Goal: Task Accomplishment & Management: Use online tool/utility

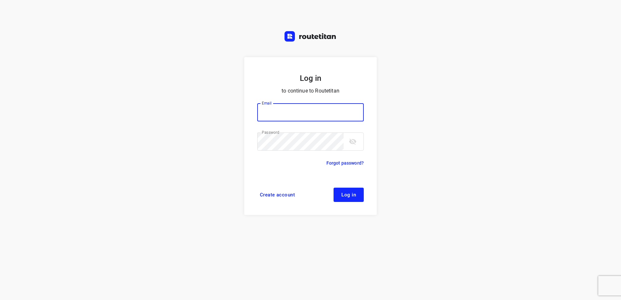
type input "horeca@kaddour.nl"
click at [351, 195] on span "Log in" at bounding box center [348, 194] width 15 height 5
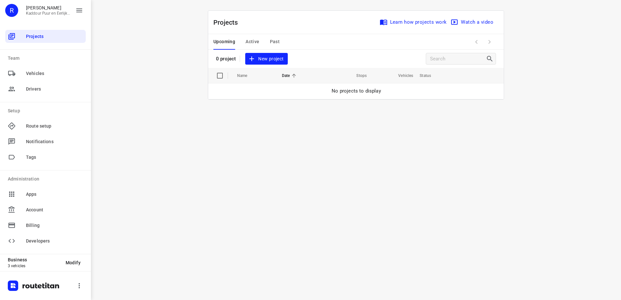
click at [265, 60] on span "New project" at bounding box center [266, 59] width 34 height 8
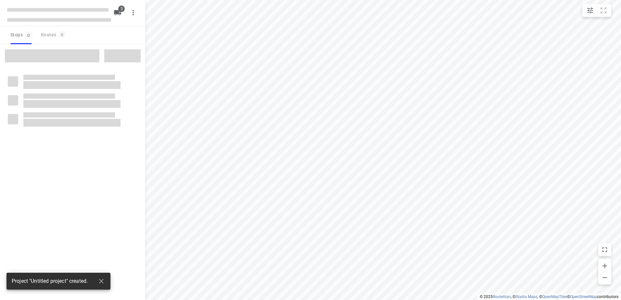
type input "distance"
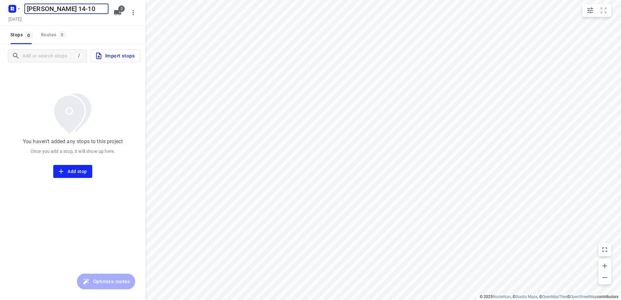
type input "[PERSON_NAME] 14-10"
click at [123, 10] on span "3" at bounding box center [121, 9] width 6 height 6
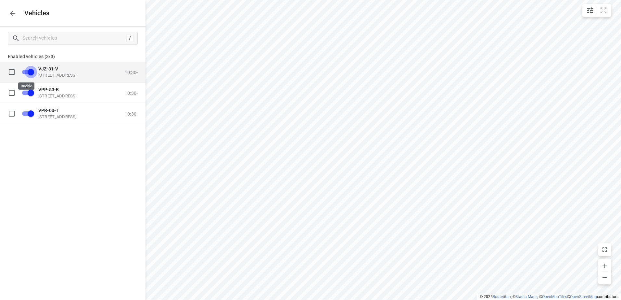
click at [32, 72] on input "grid" at bounding box center [30, 72] width 37 height 12
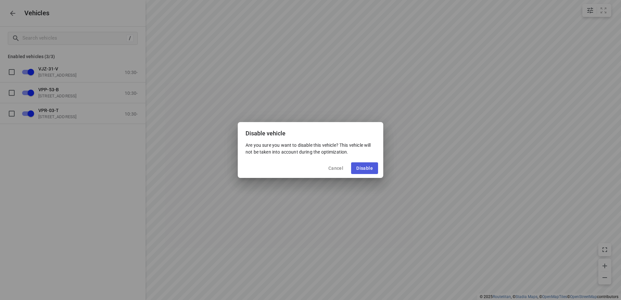
click at [368, 165] on button "Disable" at bounding box center [364, 168] width 27 height 12
checkbox input "false"
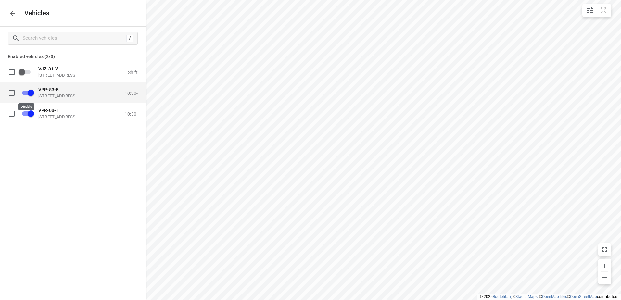
click at [26, 91] on input "grid" at bounding box center [30, 92] width 37 height 12
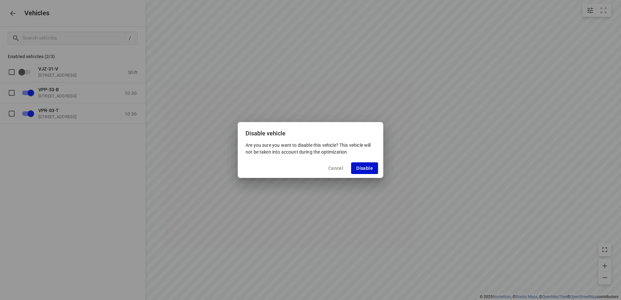
click at [366, 167] on span "Disable" at bounding box center [364, 168] width 17 height 5
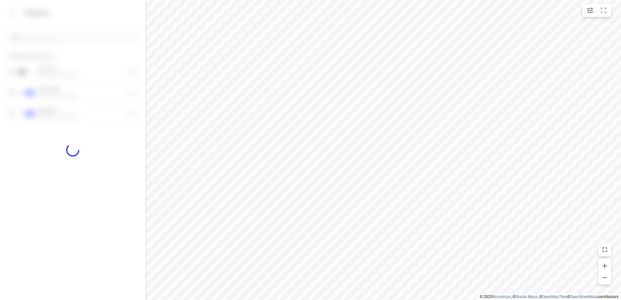
checkbox input "false"
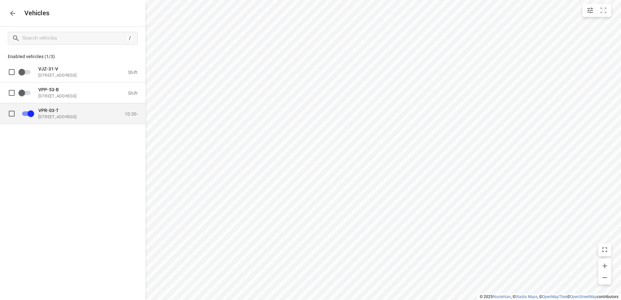
click at [82, 113] on p "VPR-03-T" at bounding box center [70, 110] width 65 height 5
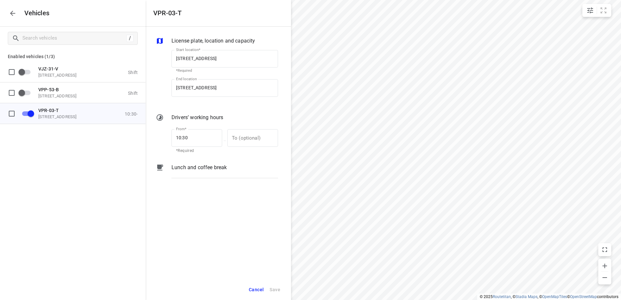
click at [197, 171] on p "Lunch and coffee break" at bounding box center [199, 168] width 55 height 8
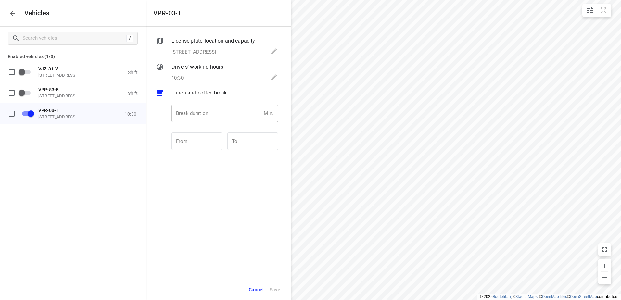
click at [200, 116] on input "number" at bounding box center [217, 114] width 90 height 18
type input "30"
click at [278, 290] on span "Save" at bounding box center [275, 290] width 11 height 8
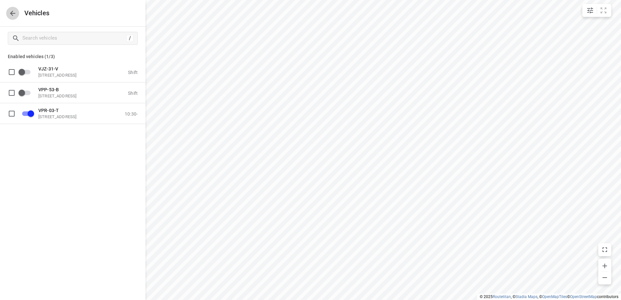
click at [12, 10] on icon "button" at bounding box center [13, 13] width 8 height 8
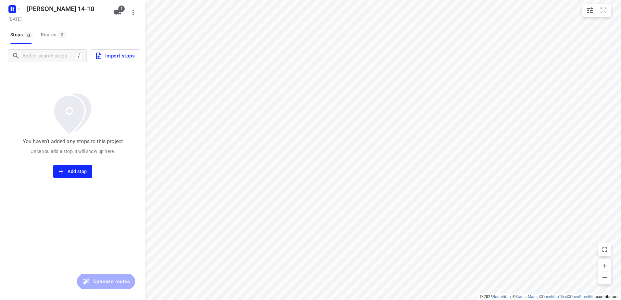
click at [135, 12] on icon "button" at bounding box center [133, 13] width 8 height 8
click at [71, 122] on div at bounding box center [310, 150] width 621 height 300
click at [119, 55] on span "Import stops" at bounding box center [115, 56] width 40 height 8
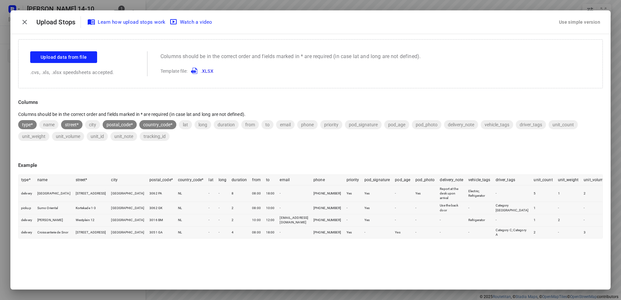
click at [592, 21] on div "Use simple version" at bounding box center [580, 22] width 44 height 11
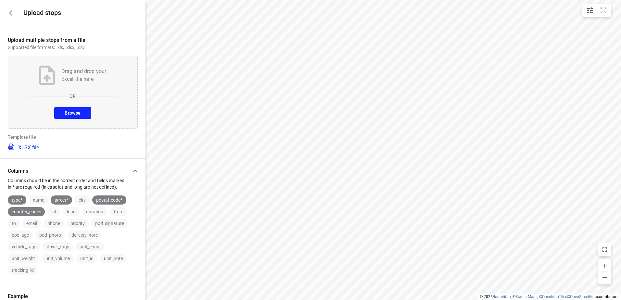
click at [75, 108] on button "Browse" at bounding box center [72, 113] width 37 height 12
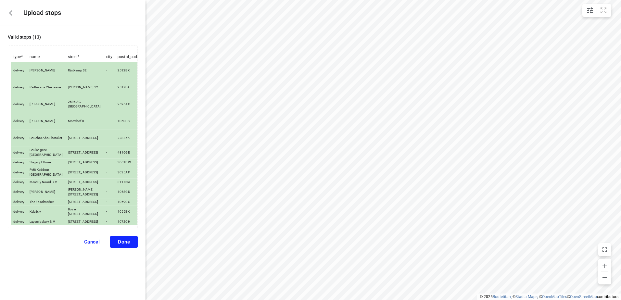
scroll to position [1, 0]
click at [118, 245] on span "Done" at bounding box center [124, 242] width 12 height 6
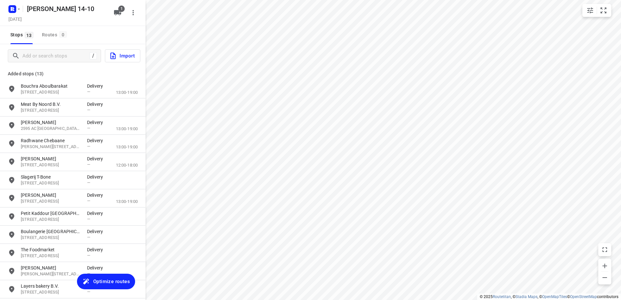
click at [116, 280] on span "Optimize routes" at bounding box center [111, 281] width 37 height 8
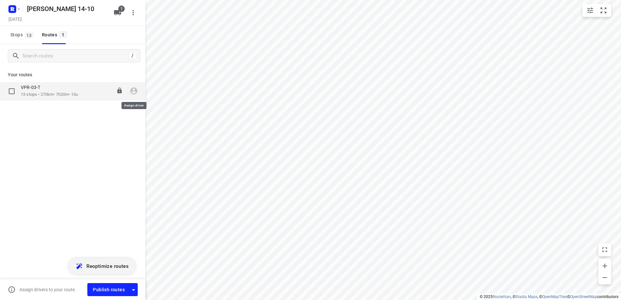
click at [135, 92] on icon "button" at bounding box center [134, 91] width 8 height 8
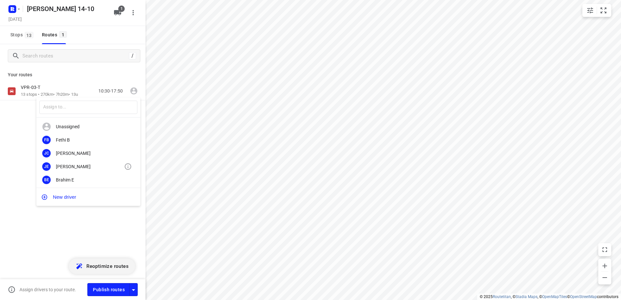
click at [74, 167] on div "[PERSON_NAME]" at bounding box center [90, 166] width 68 height 5
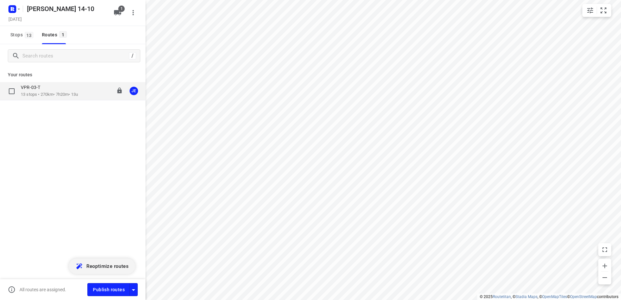
click at [45, 91] on div "VPR-03-T" at bounding box center [49, 87] width 57 height 7
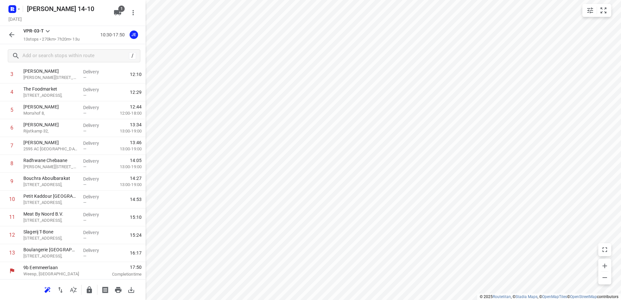
scroll to position [89, 0]
drag, startPoint x: 53, startPoint y: 199, endPoint x: 54, endPoint y: 132, distance: 67.3
click at [54, 132] on div "1 Layers bakery B.V. [STREET_ADDRESS], Delivery — 10:51 Break time 30 m 2 Kala …" at bounding box center [73, 136] width 146 height 250
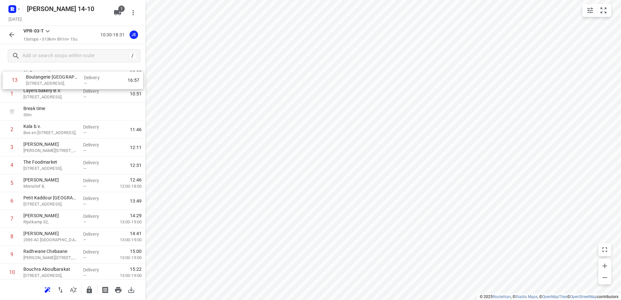
scroll to position [0, 0]
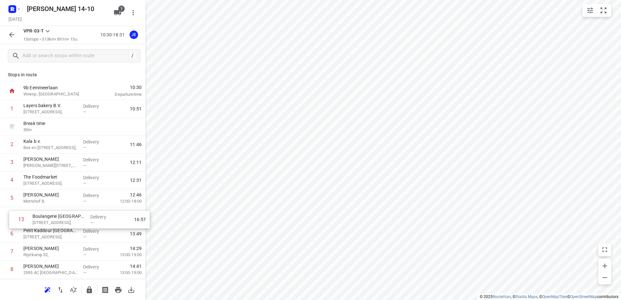
drag, startPoint x: 35, startPoint y: 252, endPoint x: 75, endPoint y: 202, distance: 63.3
click at [44, 213] on div "1 Layers bakery B.V. [STREET_ADDRESS], Delivery — 10:51 Break time 30 m 2 Kala …" at bounding box center [73, 225] width 146 height 250
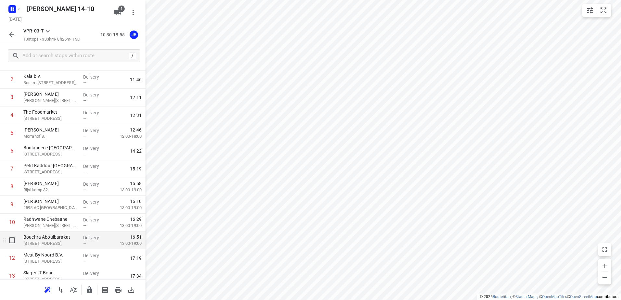
scroll to position [89, 0]
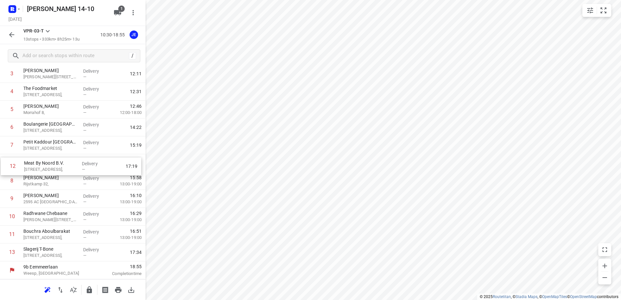
drag, startPoint x: 50, startPoint y: 236, endPoint x: 51, endPoint y: 164, distance: 71.8
click at [51, 164] on div "1 Layers bakery B.V. [STREET_ADDRESS], Delivery — 10:51 Break time 30 m 2 Kala …" at bounding box center [73, 136] width 146 height 250
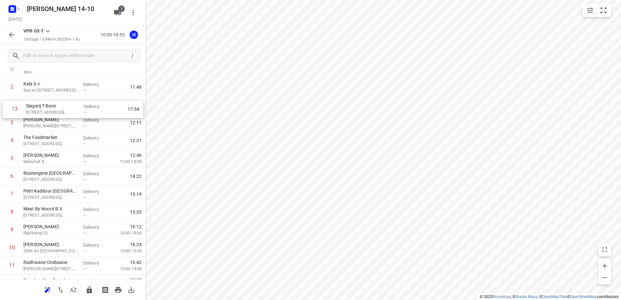
scroll to position [57, 0]
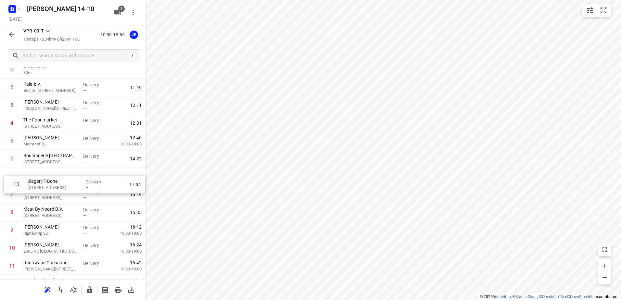
drag, startPoint x: 32, startPoint y: 256, endPoint x: 36, endPoint y: 186, distance: 70.0
click at [36, 186] on div "1 Layers bakery B.V. [STREET_ADDRESS], Delivery — 10:51 Break time 30 m 2 Kala …" at bounding box center [73, 168] width 146 height 250
drag, startPoint x: 36, startPoint y: 198, endPoint x: 36, endPoint y: 214, distance: 16.2
click at [36, 214] on div "1 Layers bakery B.V. [STREET_ADDRESS], Delivery — 10:51 Break time 30 m 2 Kala …" at bounding box center [73, 168] width 146 height 250
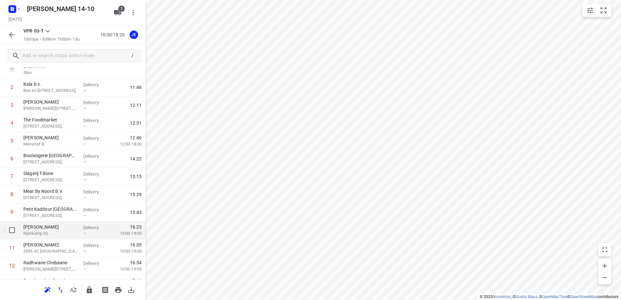
scroll to position [89, 0]
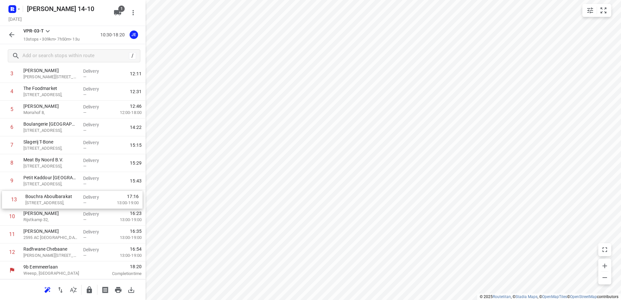
drag, startPoint x: 46, startPoint y: 253, endPoint x: 48, endPoint y: 198, distance: 55.6
click at [48, 198] on div "1 Layers bakery B.V. [STREET_ADDRESS], Delivery — 10:51 Break time 30 m 2 Kala …" at bounding box center [73, 136] width 146 height 250
drag, startPoint x: 55, startPoint y: 256, endPoint x: 53, endPoint y: 225, distance: 31.2
click at [53, 225] on div "1 Layers bakery B.V. [STREET_ADDRESS], Delivery — 10:51 Break time 30 m 2 Kala …" at bounding box center [73, 136] width 146 height 250
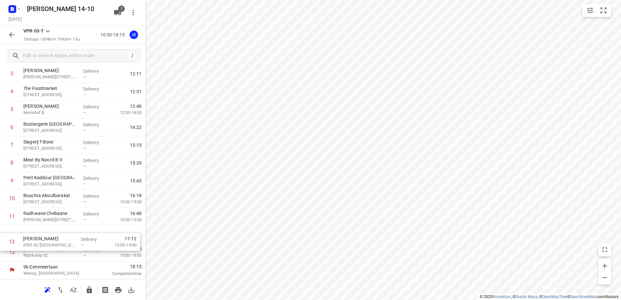
drag, startPoint x: 44, startPoint y: 252, endPoint x: 44, endPoint y: 235, distance: 17.5
click at [44, 235] on div "1 Layers bakery B.V. [STREET_ADDRESS], Delivery — 10:51 Break time 30 m 2 Kala …" at bounding box center [73, 136] width 146 height 250
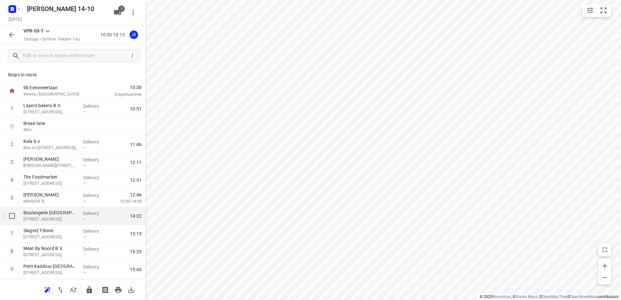
scroll to position [65, 0]
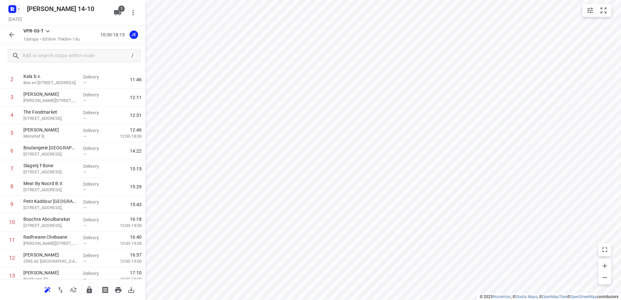
click at [19, 10] on icon "button" at bounding box center [18, 8] width 5 height 5
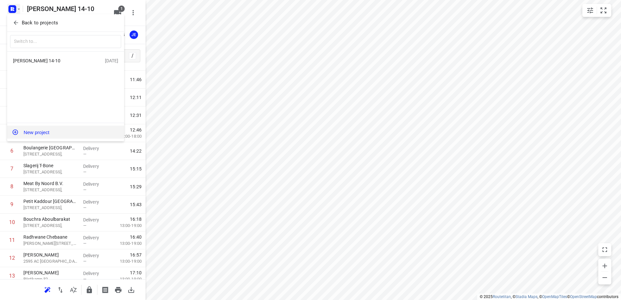
click at [42, 132] on button "New project" at bounding box center [65, 132] width 117 height 13
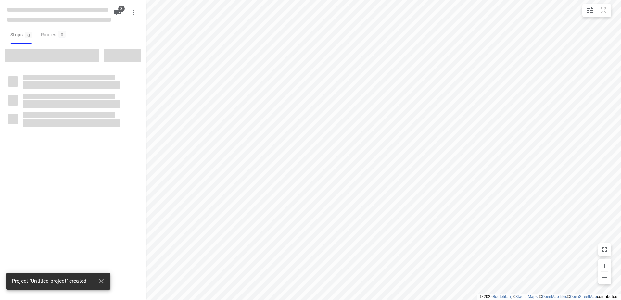
type input "distance"
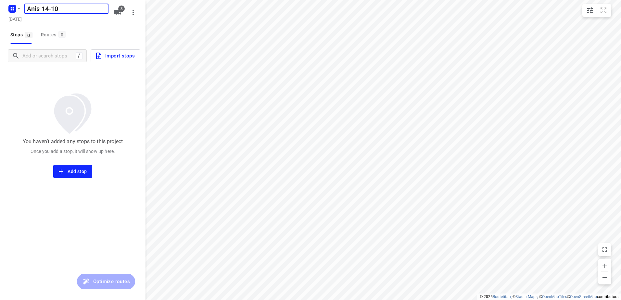
type input "Anis 14-10"
click at [117, 14] on icon "button" at bounding box center [117, 12] width 7 height 5
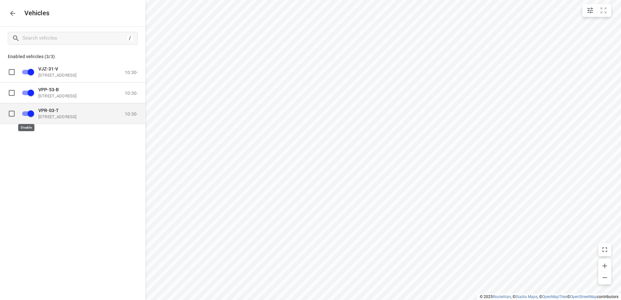
click at [31, 112] on input "grid" at bounding box center [30, 113] width 37 height 12
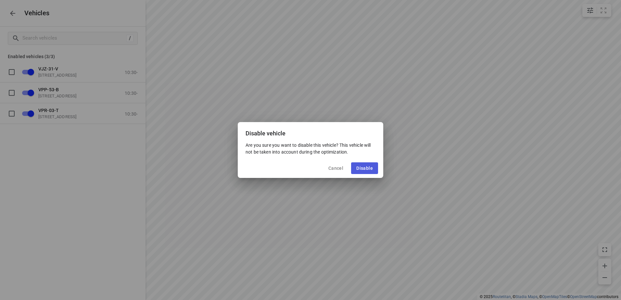
click at [364, 166] on span "Disable" at bounding box center [364, 168] width 17 height 5
checkbox input "false"
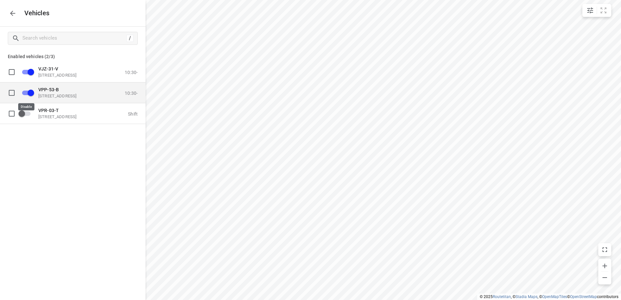
click at [27, 92] on input "grid" at bounding box center [30, 92] width 37 height 12
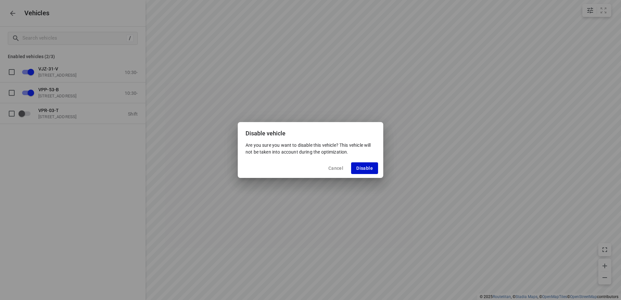
click at [364, 166] on span "Disable" at bounding box center [364, 168] width 17 height 5
checkbox input "false"
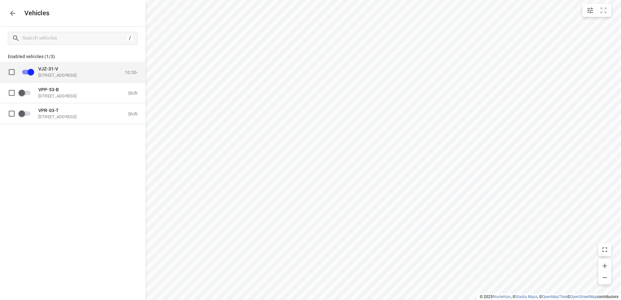
click at [59, 72] on div "VJZ-31-V [STREET_ADDRESS]" at bounding box center [70, 72] width 65 height 12
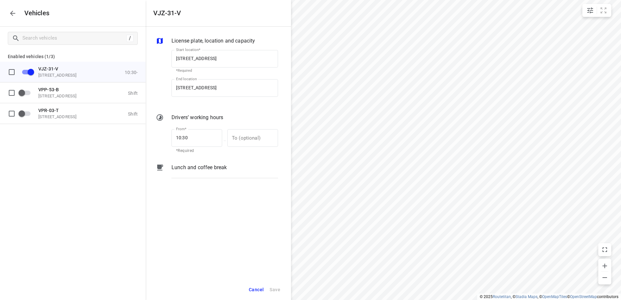
click at [204, 167] on p "Lunch and coffee break" at bounding box center [199, 168] width 55 height 8
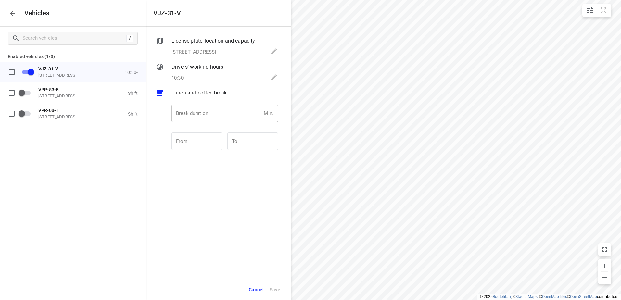
click at [211, 113] on input "number" at bounding box center [217, 114] width 90 height 18
type input "30"
click at [276, 288] on span "Save" at bounding box center [275, 290] width 11 height 8
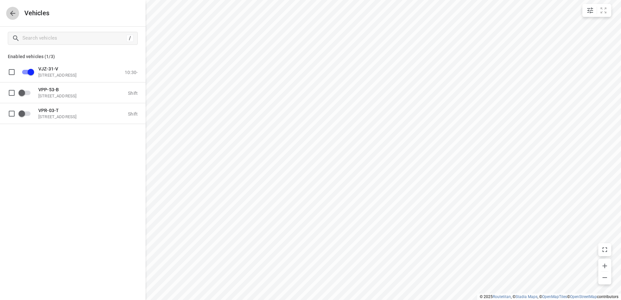
click at [13, 14] on icon "button" at bounding box center [13, 13] width 8 height 8
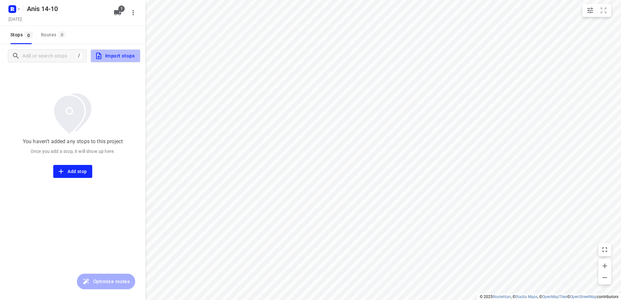
click at [110, 52] on span "Import stops" at bounding box center [115, 56] width 40 height 8
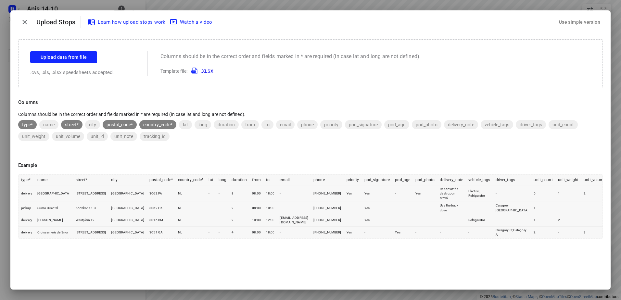
click at [589, 20] on div "Use simple version" at bounding box center [580, 22] width 44 height 11
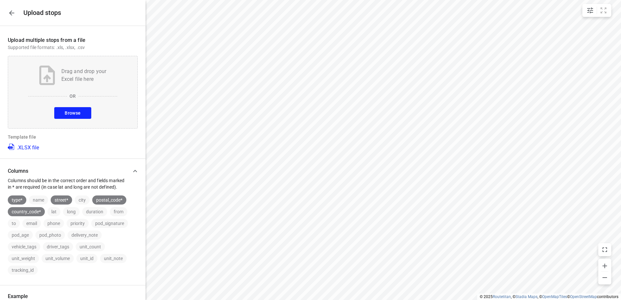
click at [75, 115] on span "Browse" at bounding box center [73, 113] width 16 height 8
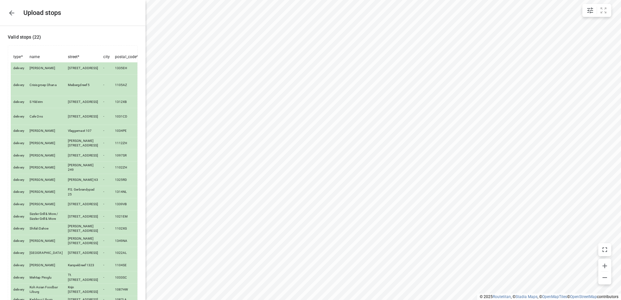
scroll to position [195, 0]
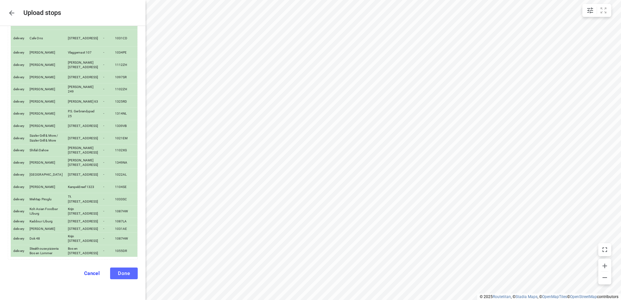
click at [122, 272] on span "Done" at bounding box center [124, 274] width 12 height 6
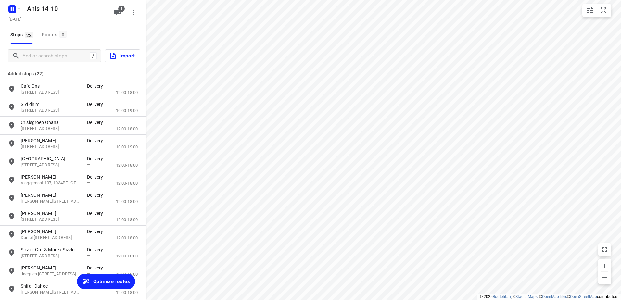
drag, startPoint x: 109, startPoint y: 283, endPoint x: 112, endPoint y: 284, distance: 3.7
click at [109, 283] on span "Optimize routes" at bounding box center [111, 281] width 37 height 8
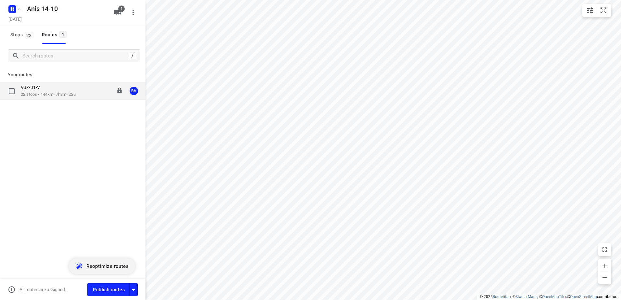
click at [44, 91] on div "VJZ-31-V" at bounding box center [48, 87] width 55 height 7
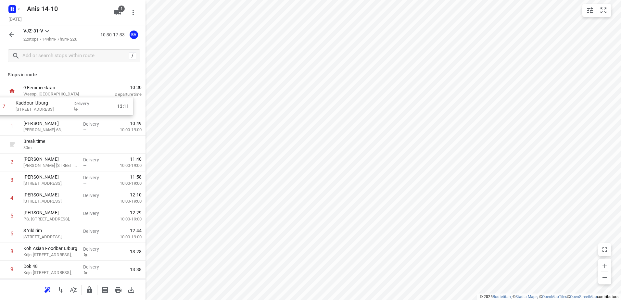
drag, startPoint x: 51, startPoint y: 202, endPoint x: 44, endPoint y: 105, distance: 98.1
click at [44, 105] on div "1 [PERSON_NAME] [PERSON_NAME] 63, Delivery — 10:49 10:00-19:00 Break time 30 m …" at bounding box center [73, 305] width 146 height 411
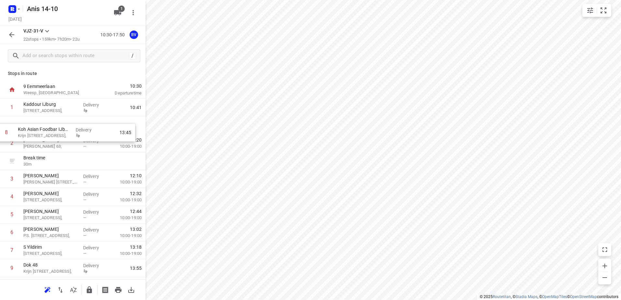
drag, startPoint x: 47, startPoint y: 250, endPoint x: 43, endPoint y: 126, distance: 123.9
click at [43, 126] on div "1 Kaddour IJburg [STREET_ADDRESS], Delivery 10:41 2 fabi [STREET_ADDRESS][PERSO…" at bounding box center [73, 304] width 146 height 411
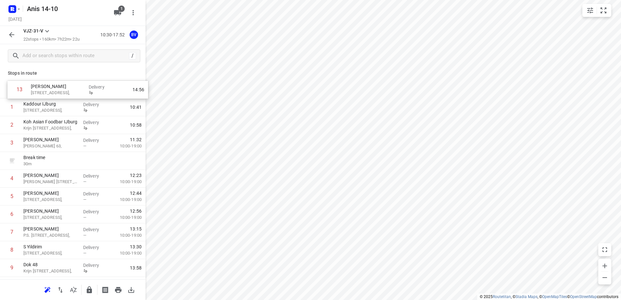
scroll to position [0, 0]
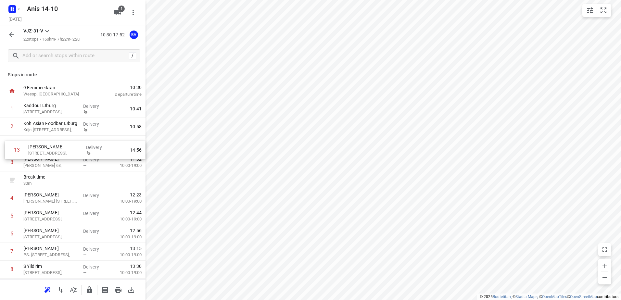
drag, startPoint x: 51, startPoint y: 242, endPoint x: 56, endPoint y: 143, distance: 99.2
click at [56, 143] on div "1 Kaddour IJburg [STREET_ADDRESS], Delivery 10:41 2 Koh Asian Foodbar IJburg [P…" at bounding box center [73, 305] width 146 height 411
drag, startPoint x: 49, startPoint y: 159, endPoint x: 46, endPoint y: 145, distance: 14.3
click at [46, 145] on div "1 Kaddour IJburg [STREET_ADDRESS], Delivery 10:41 2 Koh Asian Foodbar IJburg [P…" at bounding box center [73, 305] width 146 height 411
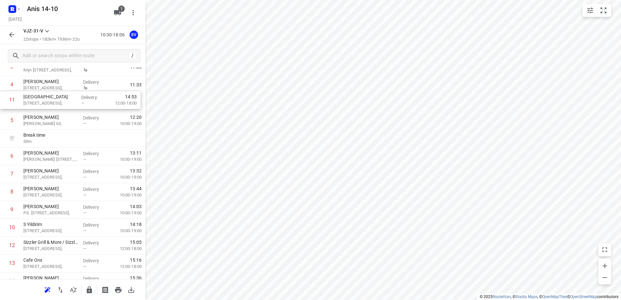
scroll to position [61, 0]
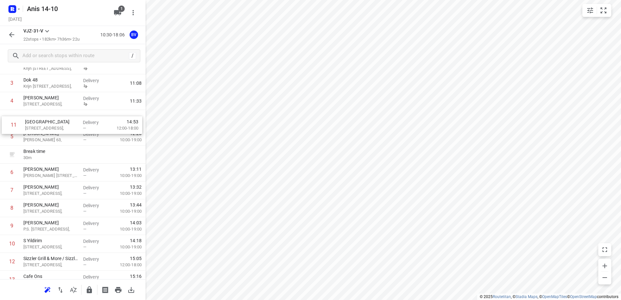
drag, startPoint x: 39, startPoint y: 208, endPoint x: 40, endPoint y: 125, distance: 82.5
click at [40, 125] on div "1 Kaddour IJburg Pampuslaan 22, Delivery 10:41 2 Koh Asian Foodbar IJburg Krijn…" at bounding box center [73, 244] width 146 height 411
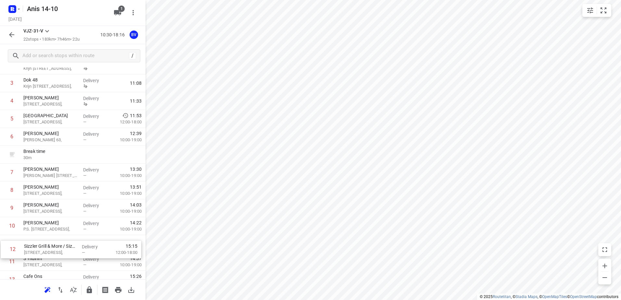
scroll to position [64, 0]
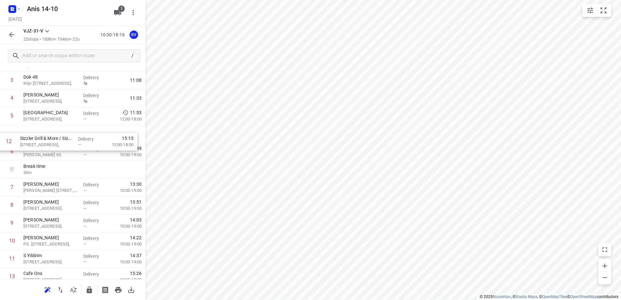
drag, startPoint x: 46, startPoint y: 265, endPoint x: 44, endPoint y: 142, distance: 123.2
click at [44, 142] on div "1 Kaddour IJburg Pampuslaan 22, Delivery 10:41 2 Koh Asian Foodbar IJburg [STRE…" at bounding box center [73, 241] width 146 height 411
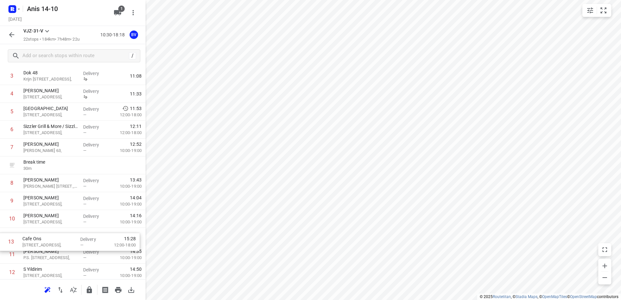
scroll to position [70, 0]
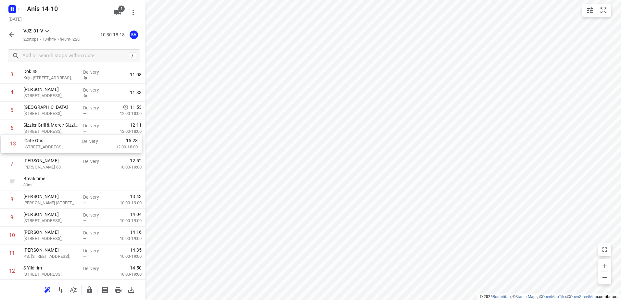
drag, startPoint x: 42, startPoint y: 273, endPoint x: 43, endPoint y: 132, distance: 140.7
click at [43, 132] on div "1 Kaddour IJburg [STREET_ADDRESS], Delivery 10:41 2 Koh Asian Foodbar IJburg Kr…" at bounding box center [73, 235] width 146 height 411
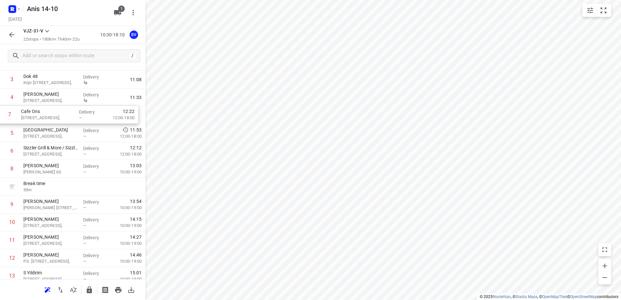
drag, startPoint x: 37, startPoint y: 148, endPoint x: 35, endPoint y: 114, distance: 34.8
click at [35, 114] on div "1 Kaddour IJburg [STREET_ADDRESS], Delivery 10:41 2 Koh Asian Foodbar IJburg Kr…" at bounding box center [73, 240] width 146 height 411
drag, startPoint x: 41, startPoint y: 152, endPoint x: 44, endPoint y: 135, distance: 17.7
click at [44, 135] on div "1 Kaddour IJburg Pampuslaan 22, Delivery 10:41 2 Koh Asian Foodbar IJburg Krijn…" at bounding box center [73, 241] width 146 height 411
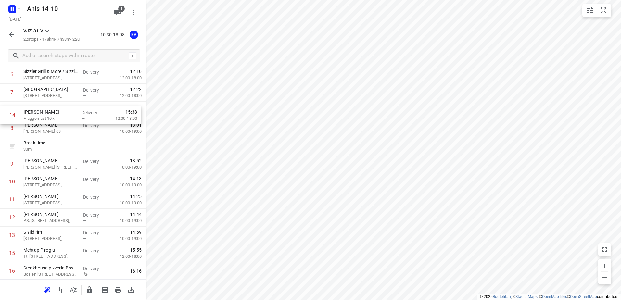
scroll to position [120, 0]
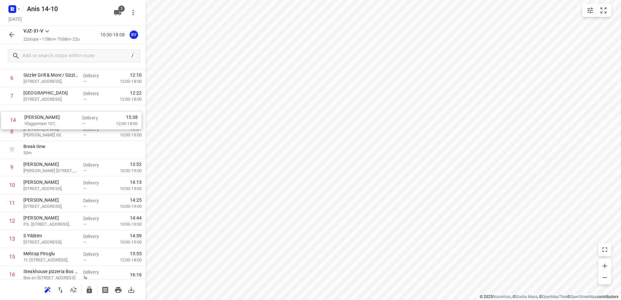
drag, startPoint x: 39, startPoint y: 232, endPoint x: 40, endPoint y: 121, distance: 111.8
click at [40, 121] on div "1 Kaddour IJburg [STREET_ADDRESS], Delivery 10:41 2 Koh Asian Foodbar IJburg [S…" at bounding box center [73, 185] width 146 height 411
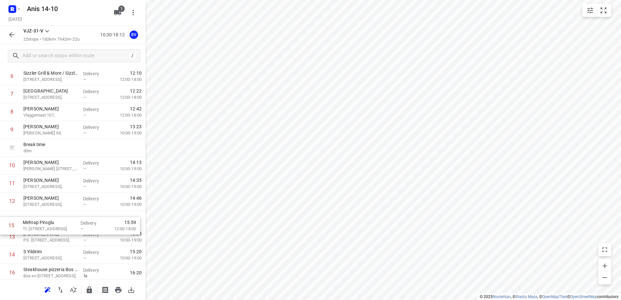
scroll to position [122, 0]
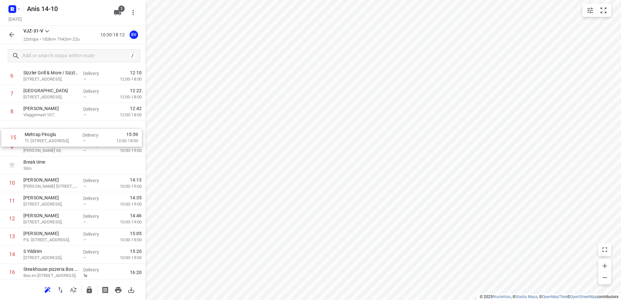
drag, startPoint x: 39, startPoint y: 261, endPoint x: 41, endPoint y: 139, distance: 121.8
click at [41, 139] on div "1 Kaddour IJburg [STREET_ADDRESS], Delivery 10:41 2 Koh Asian Foodbar IJburg [S…" at bounding box center [73, 183] width 146 height 411
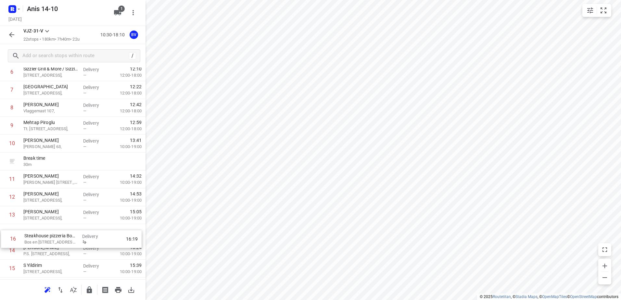
scroll to position [127, 0]
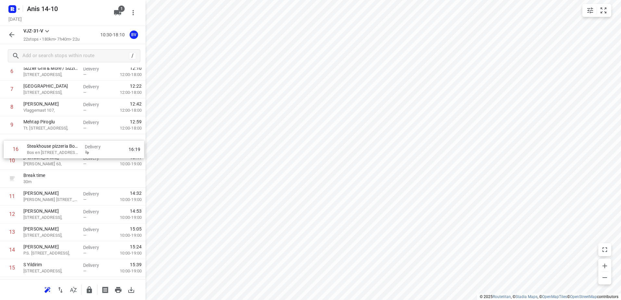
drag, startPoint x: 55, startPoint y: 273, endPoint x: 59, endPoint y: 147, distance: 126.8
click at [58, 147] on div "1 Kaddour IJburg [STREET_ADDRESS], Delivery 10:41 2 Koh Asian Foodbar IJburg [S…" at bounding box center [73, 178] width 146 height 411
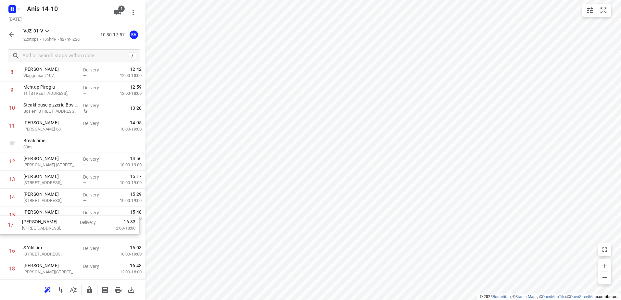
scroll to position [161, 0]
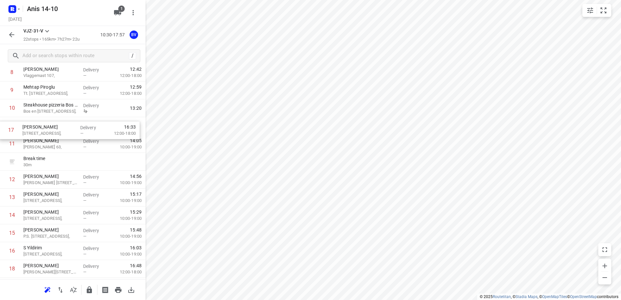
drag, startPoint x: 42, startPoint y: 254, endPoint x: 41, endPoint y: 129, distance: 125.1
click at [41, 129] on div "1 Kaddour IJburg [STREET_ADDRESS], Delivery 10:41 2 Koh Asian Foodbar IJburg [S…" at bounding box center [73, 144] width 146 height 411
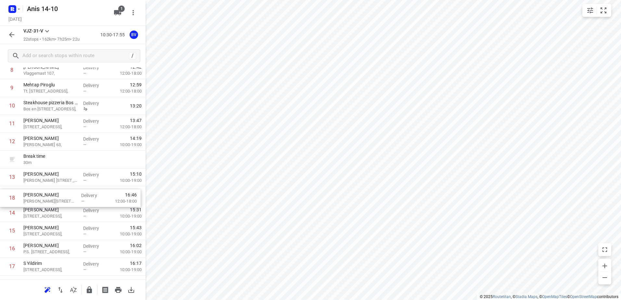
scroll to position [164, 0]
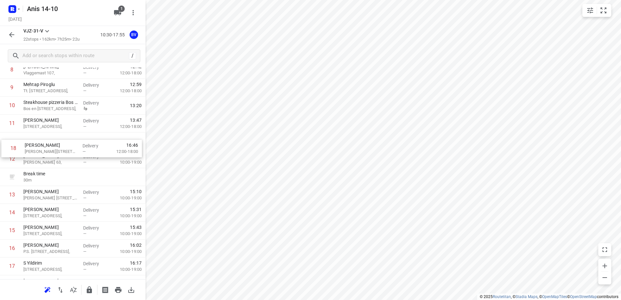
drag, startPoint x: 41, startPoint y: 268, endPoint x: 43, endPoint y: 146, distance: 122.8
click at [43, 146] on div "1 Kaddour IJburg [STREET_ADDRESS], Delivery 10:41 2 Koh Asian Foodbar IJburg [S…" at bounding box center [73, 141] width 146 height 411
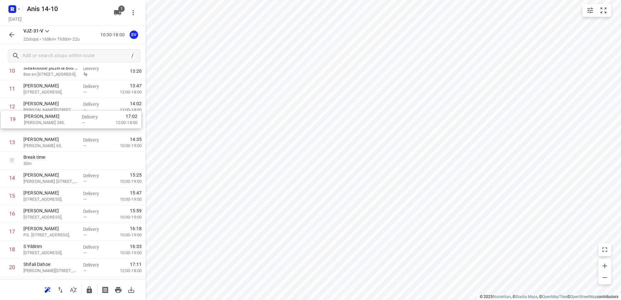
scroll to position [194, 0]
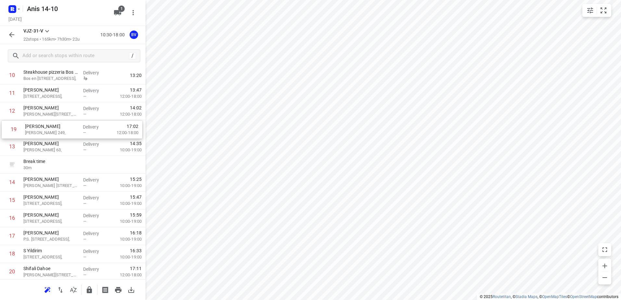
drag, startPoint x: 38, startPoint y: 253, endPoint x: 40, endPoint y: 130, distance: 123.5
click at [40, 130] on div "1 Kaddour IJburg [STREET_ADDRESS], Delivery 10:41 2 Koh Asian Foodbar IJburg [S…" at bounding box center [73, 111] width 146 height 411
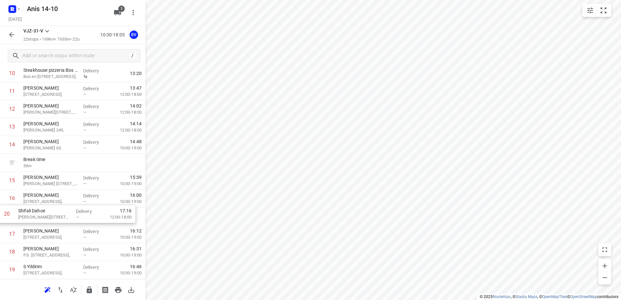
scroll to position [198, 0]
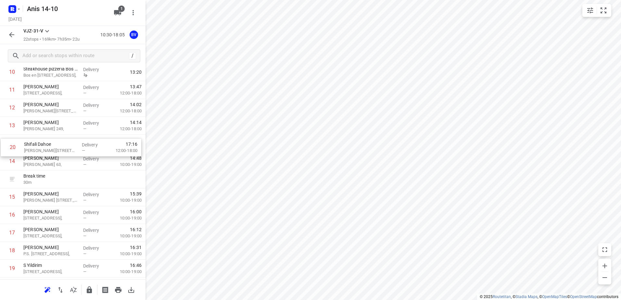
drag, startPoint x: 39, startPoint y: 275, endPoint x: 39, endPoint y: 149, distance: 126.4
click at [39, 149] on div "1 Kaddour IJburg [STREET_ADDRESS], Delivery 10:41 2 Koh Asian Foodbar IJburg [S…" at bounding box center [73, 108] width 146 height 411
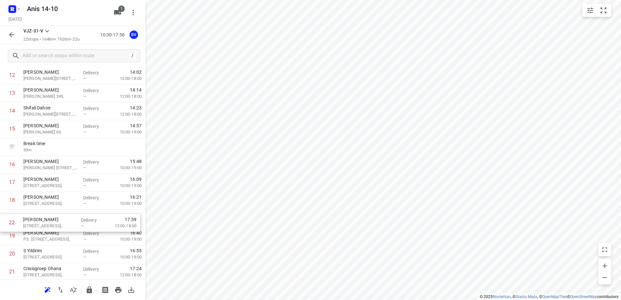
scroll to position [232, 0]
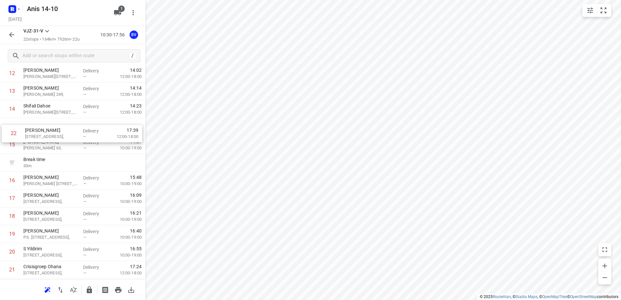
drag, startPoint x: 41, startPoint y: 271, endPoint x: 43, endPoint y: 131, distance: 140.0
click at [43, 131] on div "1 Kaddour IJburg [STREET_ADDRESS], Delivery 10:41 2 Koh Asian Foodbar IJburg [S…" at bounding box center [73, 73] width 146 height 411
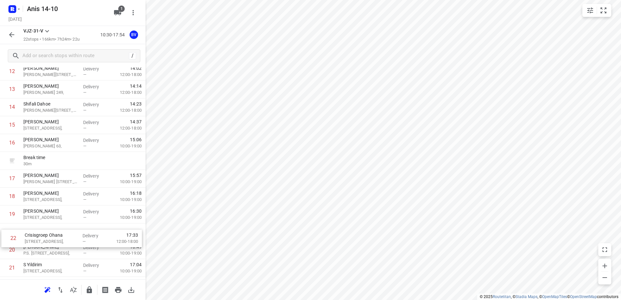
scroll to position [235, 0]
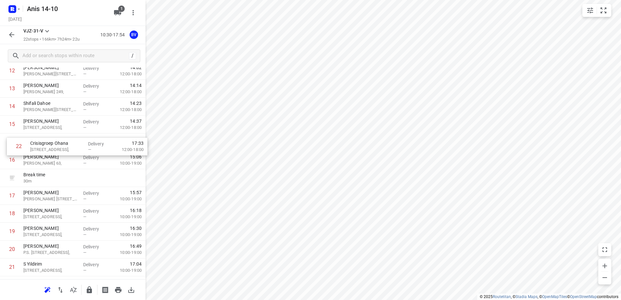
drag, startPoint x: 38, startPoint y: 269, endPoint x: 45, endPoint y: 147, distance: 121.7
click at [45, 147] on div "1 Kaddour IJburg [STREET_ADDRESS], Delivery 10:41 2 Koh Asian Foodbar IJburg [S…" at bounding box center [73, 71] width 146 height 411
click at [13, 38] on icon "button" at bounding box center [12, 35] width 8 height 8
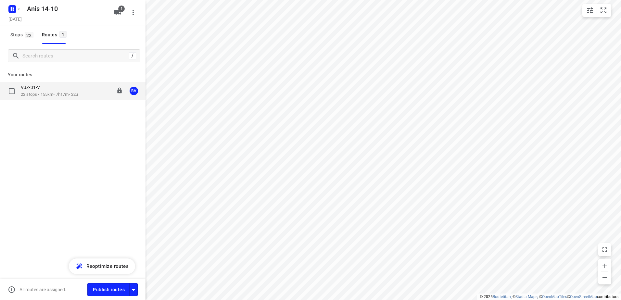
click at [56, 92] on p "22 stops • 155km • 7h17m • 22u" at bounding box center [49, 95] width 57 height 6
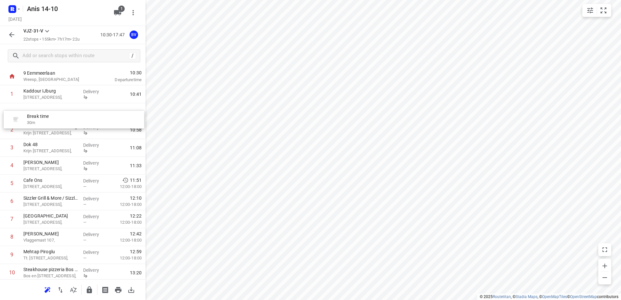
scroll to position [13, 0]
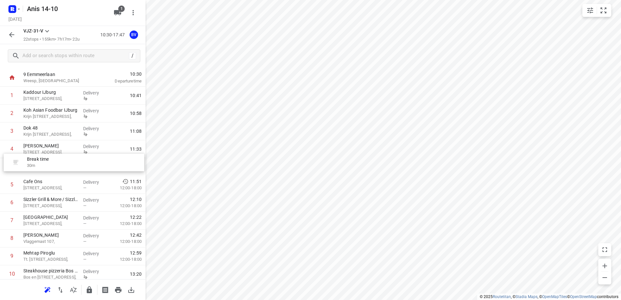
drag, startPoint x: 48, startPoint y: 199, endPoint x: 52, endPoint y: 163, distance: 35.9
click at [52, 163] on div "1 Kaddour IJburg [STREET_ADDRESS], Delivery 10:41 2 Koh Asian Foodbar IJburg [S…" at bounding box center [73, 292] width 146 height 411
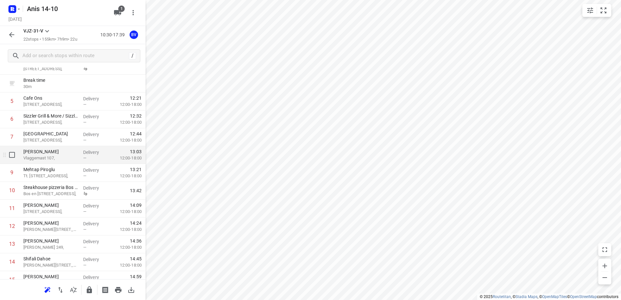
scroll to position [111, 0]
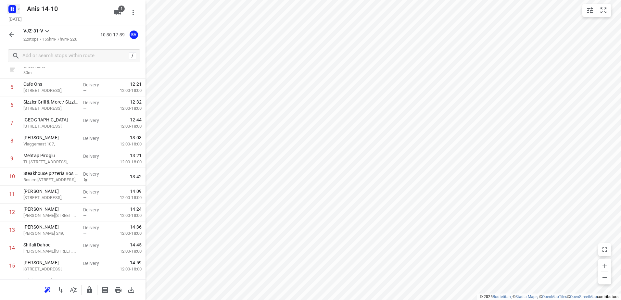
click at [20, 9] on icon "button" at bounding box center [18, 8] width 5 height 5
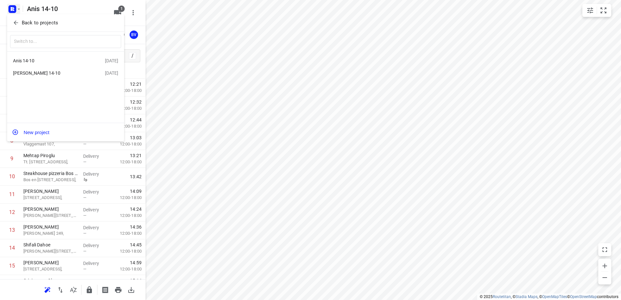
click at [96, 6] on div at bounding box center [310, 150] width 621 height 300
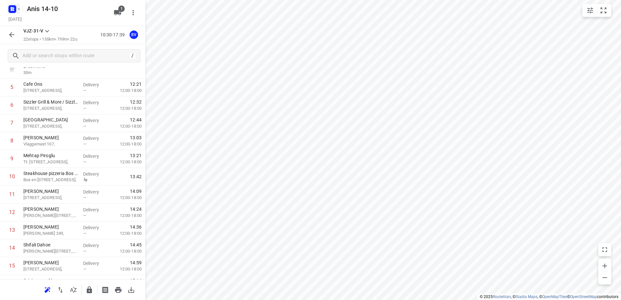
click at [21, 10] on icon "button" at bounding box center [18, 8] width 5 height 5
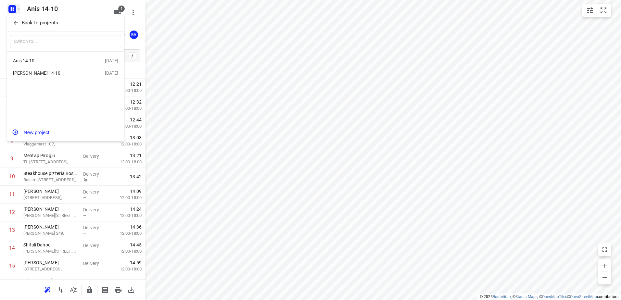
click at [25, 73] on div "[PERSON_NAME] 14-10" at bounding box center [50, 72] width 75 height 5
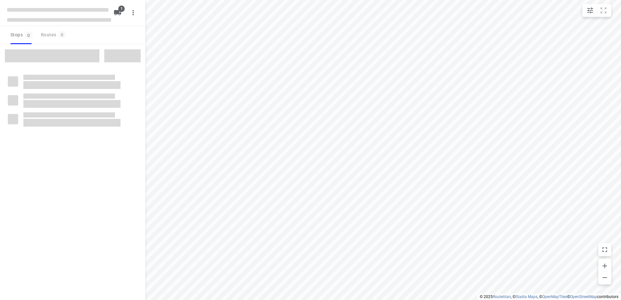
type input "distance"
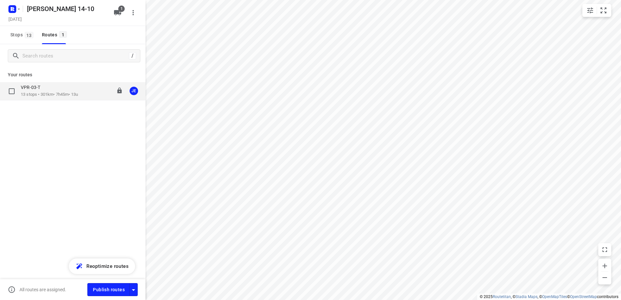
click at [37, 90] on p "VPR-03-T" at bounding box center [32, 87] width 23 height 6
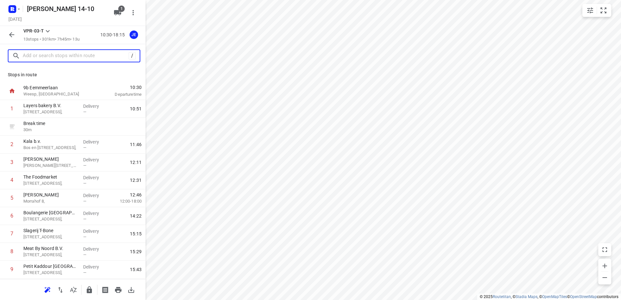
click at [54, 55] on input "text" at bounding box center [76, 56] width 106 height 10
paste input "Eerste Oosterparkstraat"
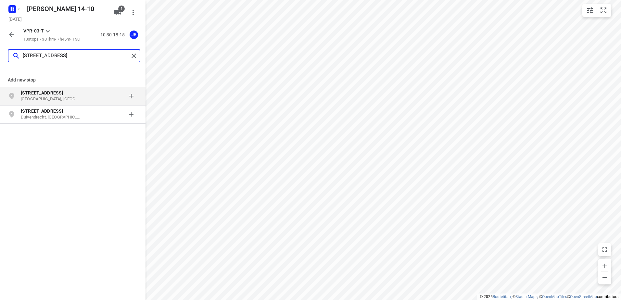
type input "[STREET_ADDRESS]"
click at [68, 98] on p "[GEOGRAPHIC_DATA], [GEOGRAPHIC_DATA]" at bounding box center [51, 99] width 60 height 6
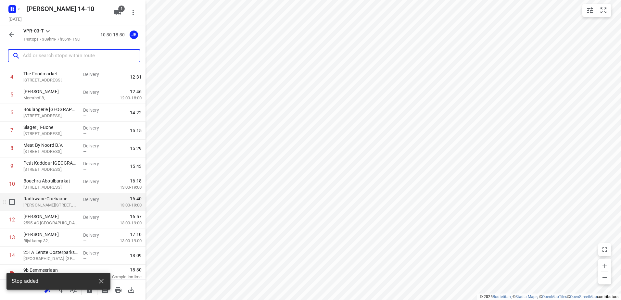
scroll to position [107, 0]
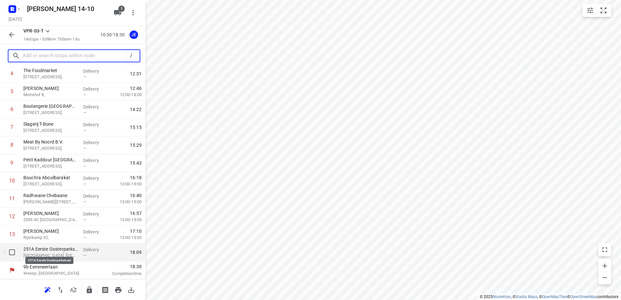
click at [59, 252] on p "251A Eerste Oosterparkstraat" at bounding box center [50, 249] width 55 height 6
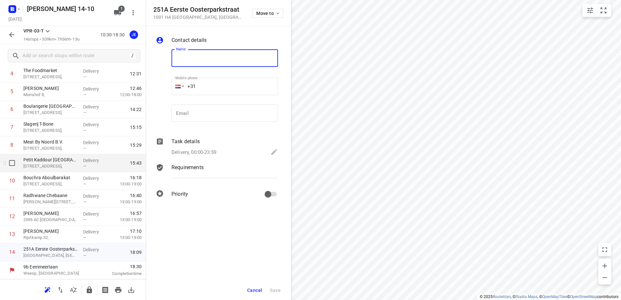
paste input "[PERSON_NAME]"
type input "[PERSON_NAME]"
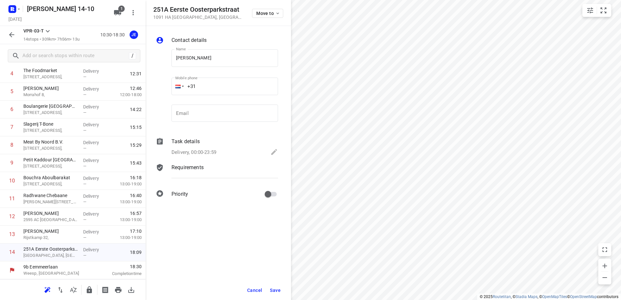
click at [216, 84] on input "+31" at bounding box center [225, 87] width 107 height 18
paste input "0642803205"
click at [199, 86] on input "[PHONE_NUMBER]" at bounding box center [225, 87] width 107 height 18
type input "[PHONE_NUMBER]"
click at [271, 148] on icon at bounding box center [274, 152] width 8 height 8
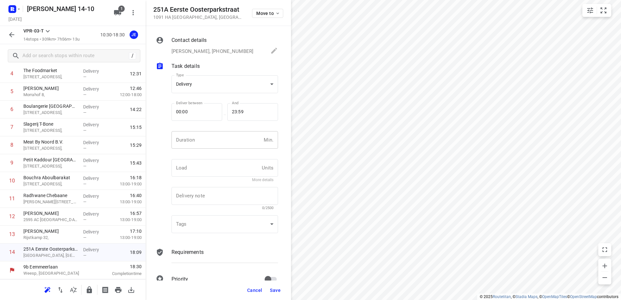
click at [224, 145] on input "number" at bounding box center [217, 140] width 90 height 18
type input "10"
click at [265, 283] on div "Cancel Save" at bounding box center [219, 290] width 146 height 19
click at [271, 289] on span "Save" at bounding box center [275, 290] width 11 height 5
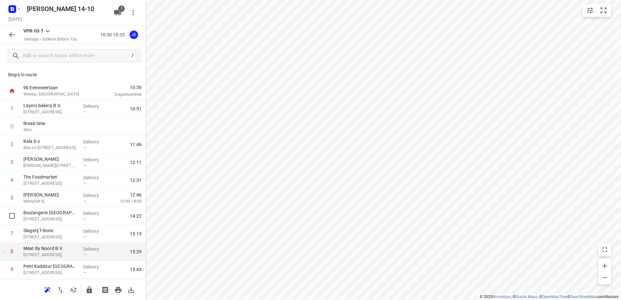
scroll to position [97, 0]
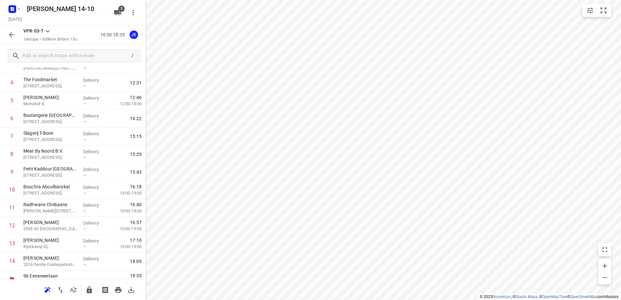
click at [9, 34] on icon "button" at bounding box center [12, 35] width 8 height 8
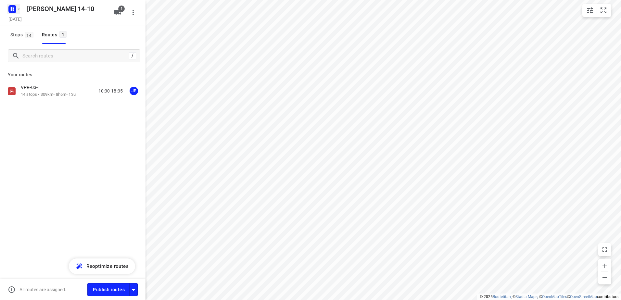
click at [20, 9] on icon "button" at bounding box center [18, 8] width 5 height 5
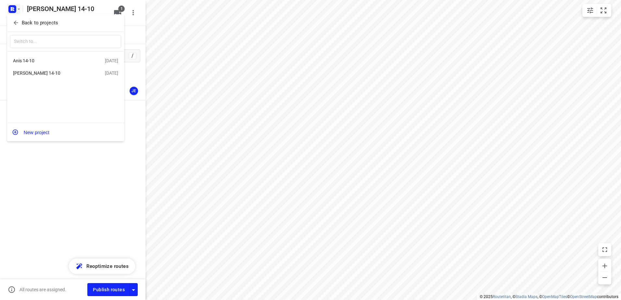
click at [29, 58] on div "Anis 14-10" at bounding box center [50, 60] width 75 height 5
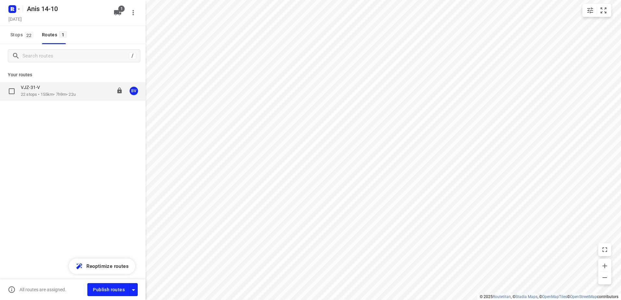
click at [29, 93] on p "22 stops • 155km • 7h9m • 22u" at bounding box center [48, 95] width 55 height 6
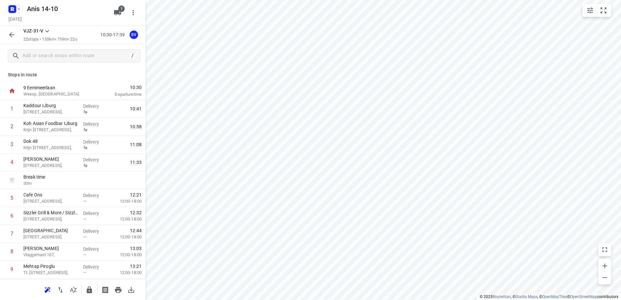
click at [19, 11] on icon "button" at bounding box center [18, 8] width 5 height 5
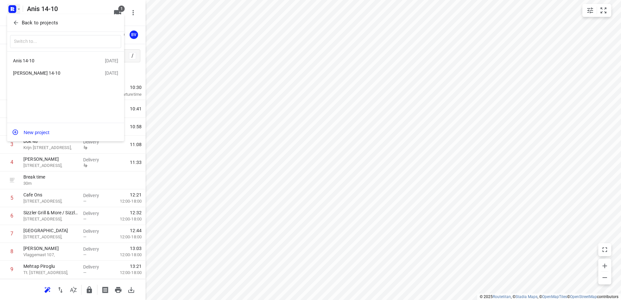
click at [34, 71] on div "[PERSON_NAME] 14-10" at bounding box center [50, 72] width 75 height 5
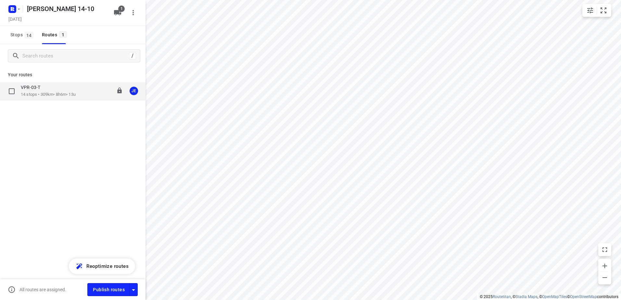
click at [41, 93] on p "14 stops • 309km • 8h6m • 13u" at bounding box center [48, 95] width 55 height 6
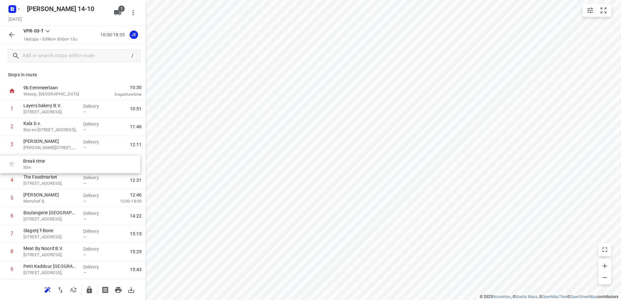
drag, startPoint x: 61, startPoint y: 130, endPoint x: 61, endPoint y: 169, distance: 39.3
click at [61, 169] on div "1 Layers bakery B.V. [STREET_ADDRESS], Delivery — 10:51 Break time 30 m 2 Kala …" at bounding box center [73, 234] width 146 height 268
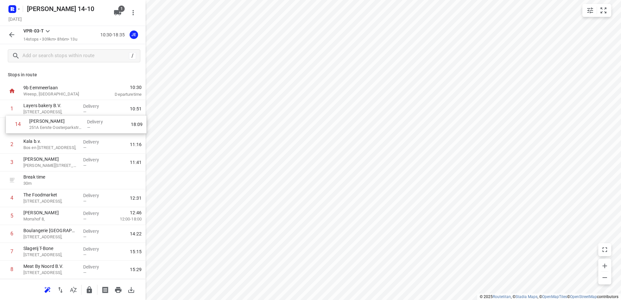
drag, startPoint x: 47, startPoint y: 255, endPoint x: 53, endPoint y: 125, distance: 129.8
click at [53, 125] on div "1 Layers bakery B.V. [STREET_ADDRESS], Delivery — 10:51 2 Kala b.v. Bos en [STR…" at bounding box center [73, 234] width 146 height 268
drag, startPoint x: 58, startPoint y: 131, endPoint x: 58, endPoint y: 112, distance: 18.2
click at [58, 112] on div "1 Layers bakery B.V. [STREET_ADDRESS], Delivery — 10:51 2 Al [STREET_ADDRESS] D…" at bounding box center [73, 234] width 146 height 268
click at [10, 34] on icon "button" at bounding box center [12, 35] width 8 height 8
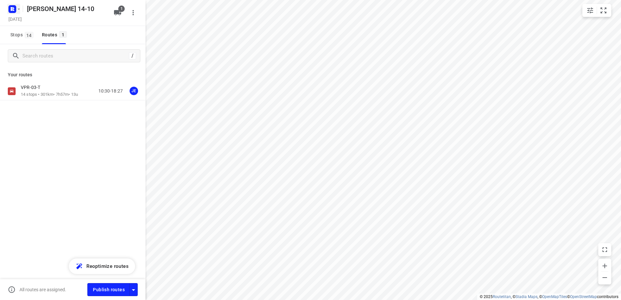
click at [20, 9] on icon "button" at bounding box center [18, 8] width 5 height 5
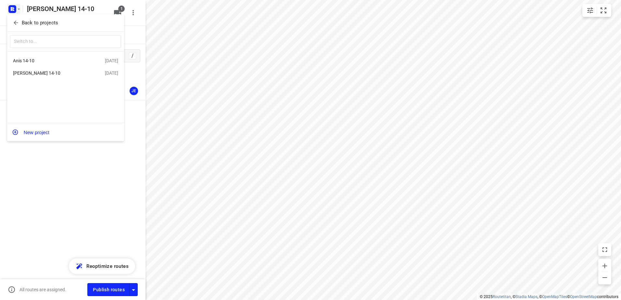
click at [31, 58] on div "Anis 14-10" at bounding box center [50, 60] width 75 height 5
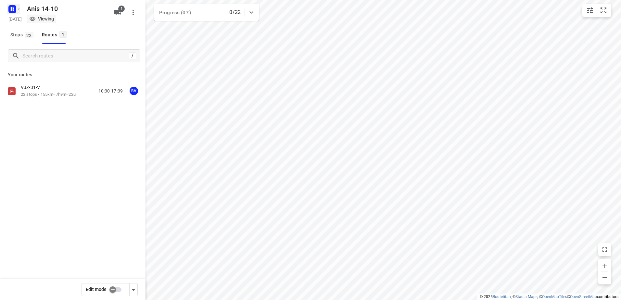
click at [18, 9] on icon "button" at bounding box center [18, 8] width 5 height 5
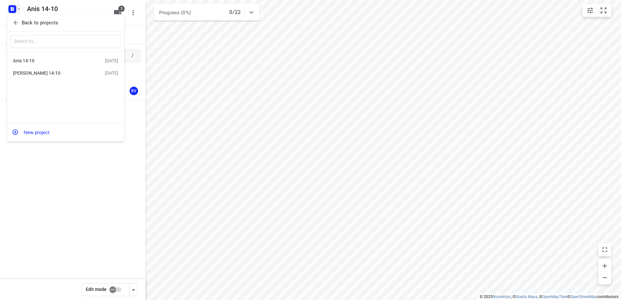
click at [53, 213] on div at bounding box center [310, 150] width 621 height 300
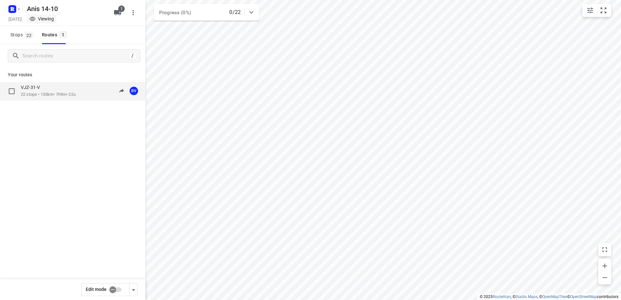
click at [51, 92] on p "22 stops • 155km • 7h9m • 22u" at bounding box center [48, 95] width 55 height 6
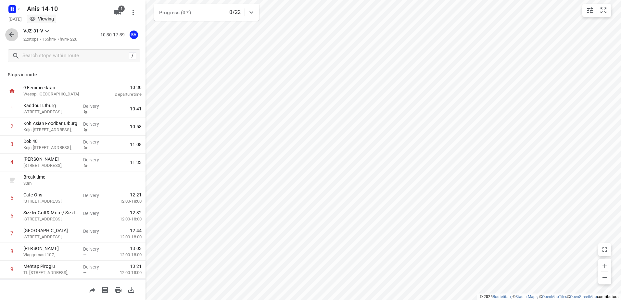
click at [9, 34] on icon "button" at bounding box center [12, 35] width 8 height 8
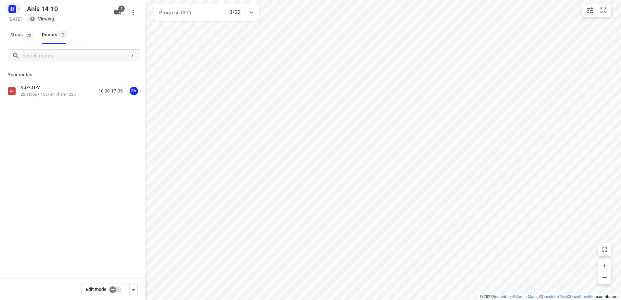
click at [20, 10] on icon "button" at bounding box center [18, 8] width 5 height 5
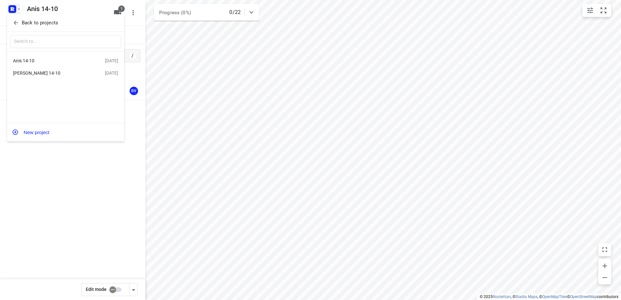
click at [31, 73] on div "[PERSON_NAME] 14-10" at bounding box center [50, 72] width 75 height 5
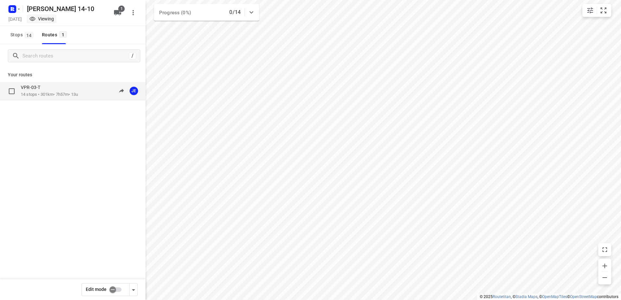
click at [40, 93] on p "14 stops • 301km • 7h57m • 13u" at bounding box center [49, 95] width 57 height 6
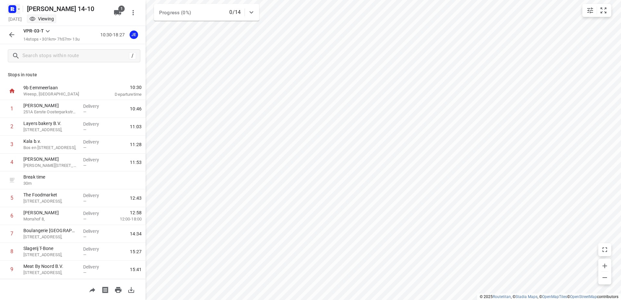
click at [21, 6] on icon "button" at bounding box center [18, 8] width 5 height 5
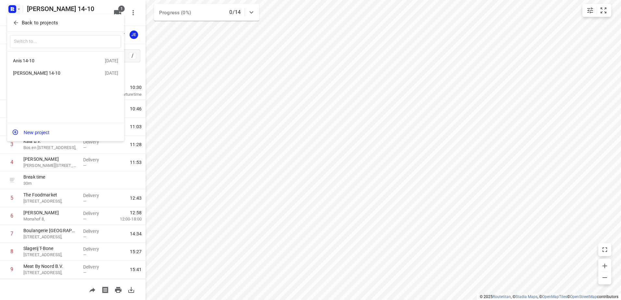
click at [33, 61] on div "Anis 14-10" at bounding box center [50, 60] width 75 height 5
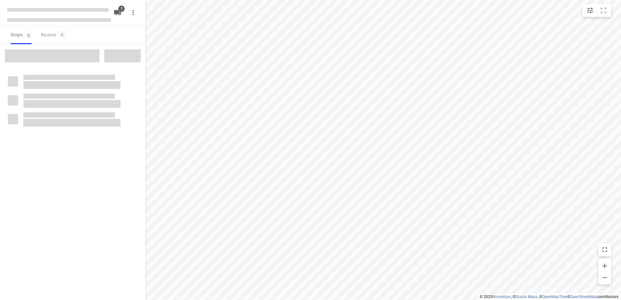
type input "distance"
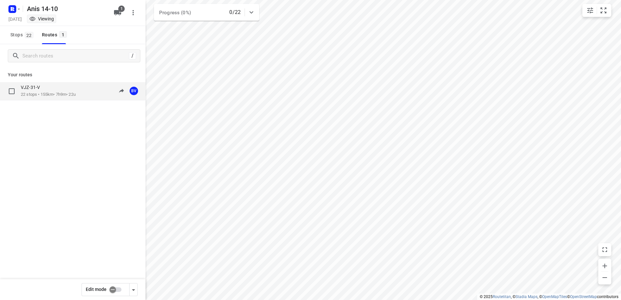
click at [46, 94] on p "22 stops • 155km • 7h9m • 22u" at bounding box center [48, 95] width 55 height 6
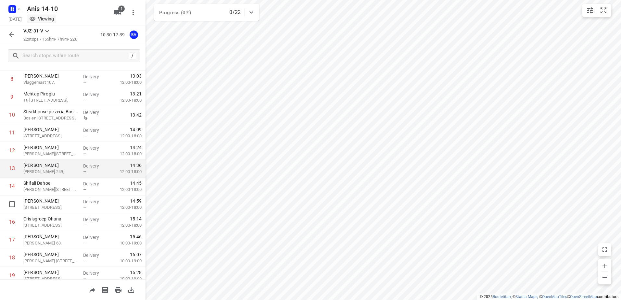
scroll to position [162, 0]
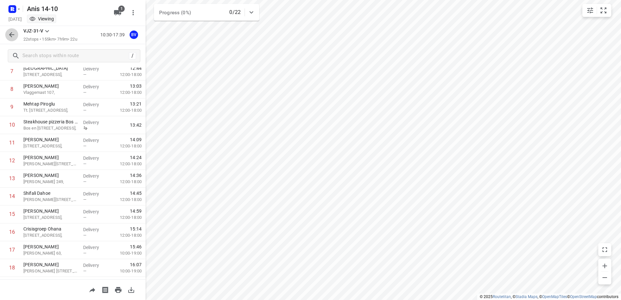
click at [12, 33] on icon "button" at bounding box center [11, 34] width 5 height 5
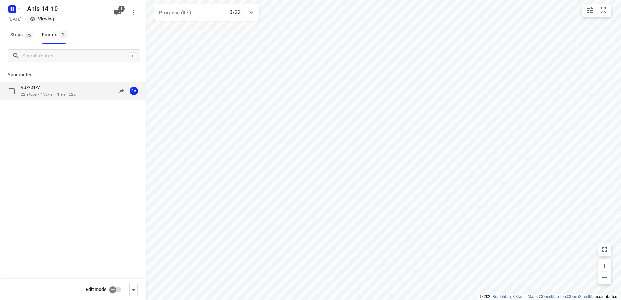
click at [41, 92] on p "22 stops • 155km • 7h9m • 22u" at bounding box center [48, 95] width 55 height 6
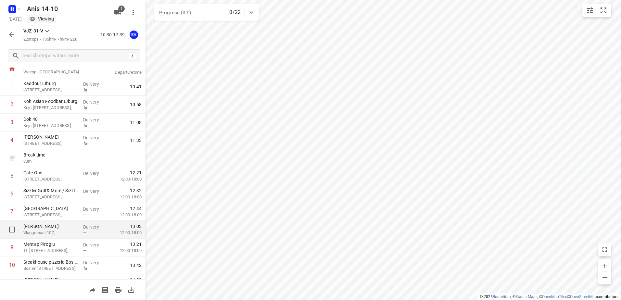
scroll to position [87, 0]
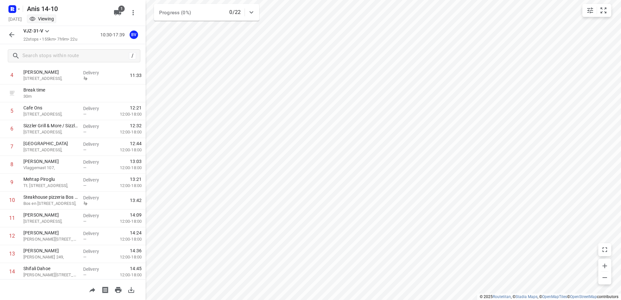
click at [32, 6] on div "Anis 14-10" at bounding box center [58, 8] width 104 height 12
click at [12, 34] on icon "button" at bounding box center [12, 35] width 8 height 8
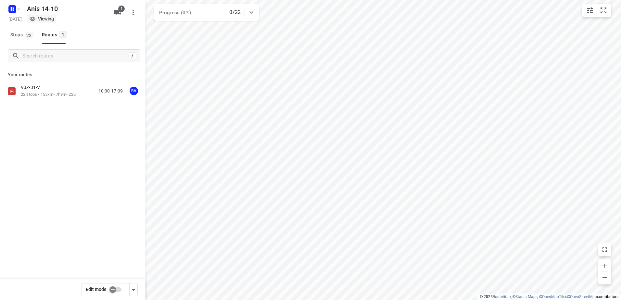
click at [117, 289] on input "checkbox" at bounding box center [112, 290] width 37 height 12
checkbox input "true"
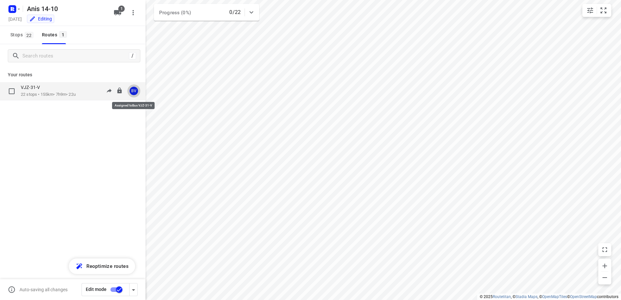
click at [134, 92] on div "BV" at bounding box center [134, 91] width 8 height 8
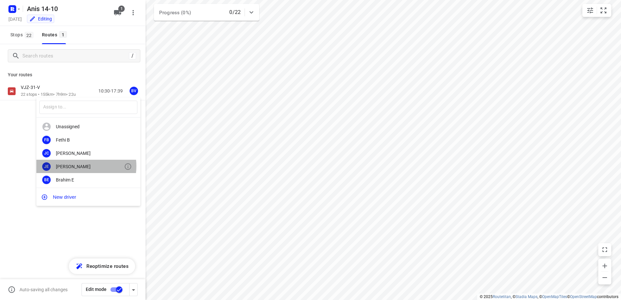
click at [79, 166] on div "[PERSON_NAME]" at bounding box center [90, 166] width 68 height 5
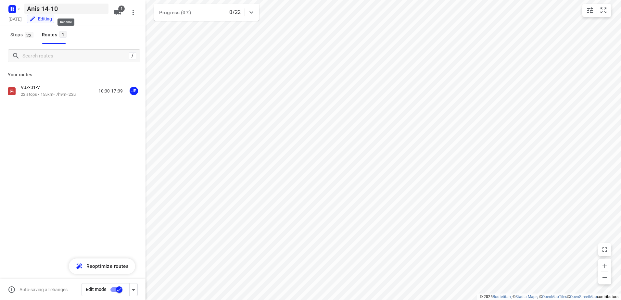
click at [36, 9] on h5 "Anis 14-10" at bounding box center [66, 9] width 84 height 10
drag, startPoint x: 41, startPoint y: 9, endPoint x: 11, endPoint y: 4, distance: 30.3
click at [21, 7] on div "Anis 14-10 ​" at bounding box center [58, 8] width 104 height 12
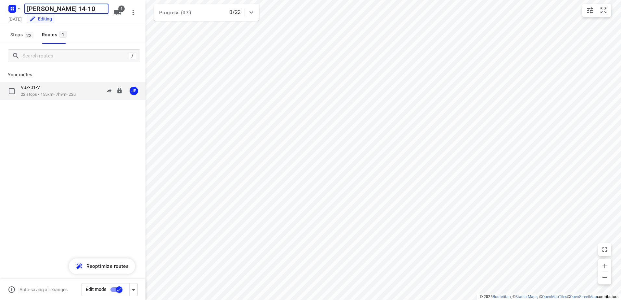
type input "[PERSON_NAME] 14-10"
click at [39, 85] on p "VJZ-31-V" at bounding box center [32, 87] width 23 height 6
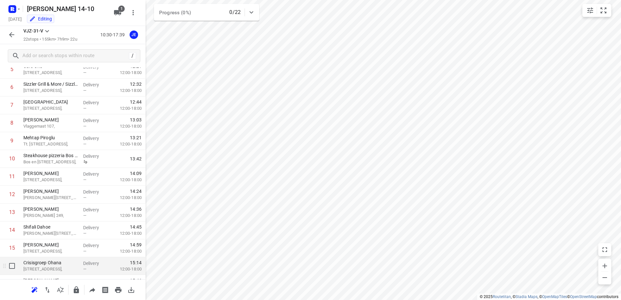
scroll to position [162, 0]
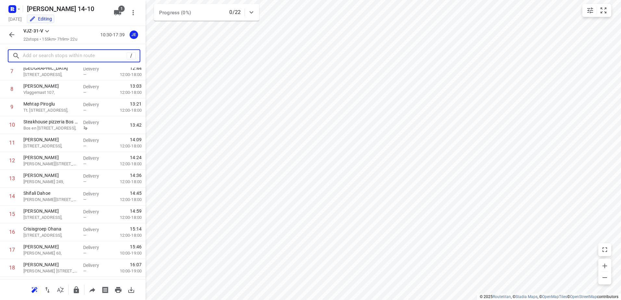
click at [66, 58] on input "text" at bounding box center [75, 56] width 104 height 10
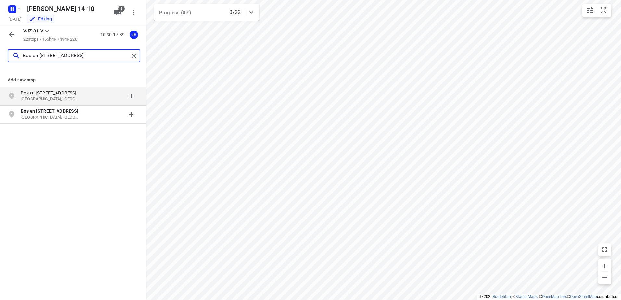
type input "Bos en [STREET_ADDRESS]"
click at [60, 93] on p "Bos en [STREET_ADDRESS]" at bounding box center [51, 93] width 60 height 6
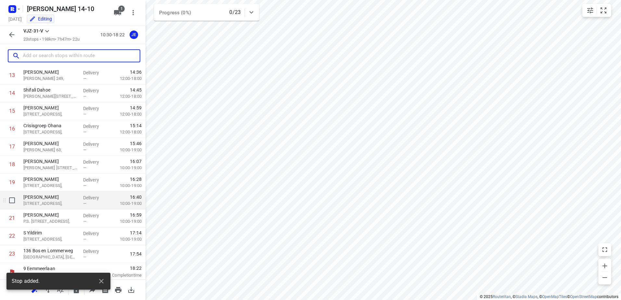
scroll to position [267, 0]
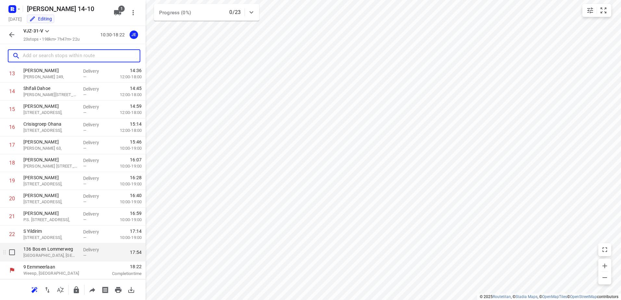
click at [53, 256] on p "[GEOGRAPHIC_DATA], [GEOGRAPHIC_DATA]" at bounding box center [50, 255] width 55 height 6
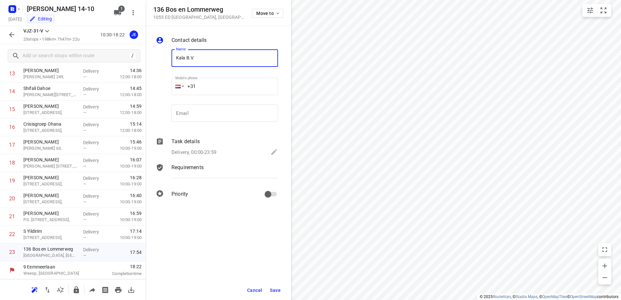
type input "Kala B.V."
click at [218, 85] on input "+31" at bounding box center [225, 87] width 107 height 18
paste input "31651704749"
click at [202, 85] on input "[PHONE_NUMBER]" at bounding box center [225, 87] width 107 height 18
type input "[PHONE_NUMBER]"
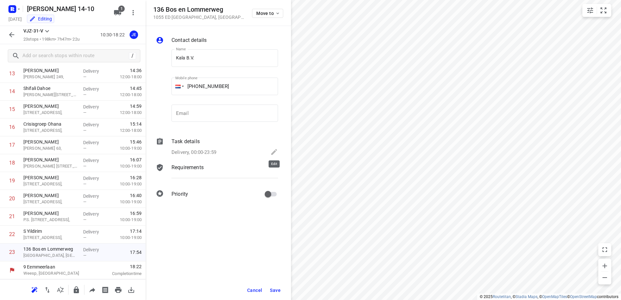
click at [271, 153] on icon at bounding box center [274, 152] width 8 height 8
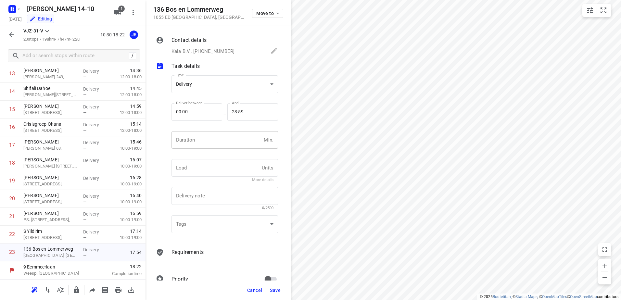
click at [197, 136] on input "number" at bounding box center [217, 140] width 90 height 18
type input "15"
click at [276, 287] on button "Save" at bounding box center [275, 291] width 16 height 12
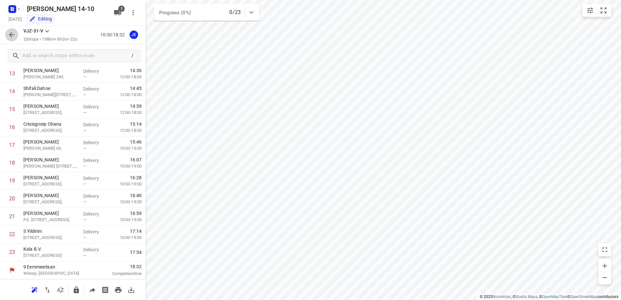
click at [14, 35] on icon "button" at bounding box center [11, 34] width 5 height 5
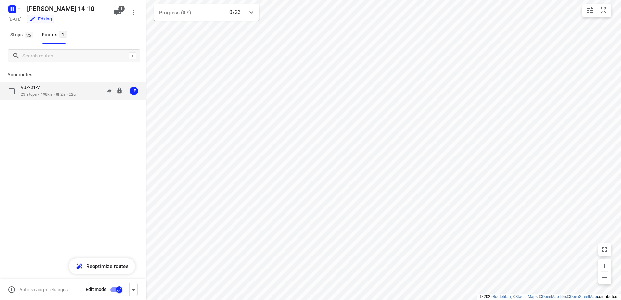
click at [44, 90] on div "VJZ-31-V" at bounding box center [48, 87] width 55 height 7
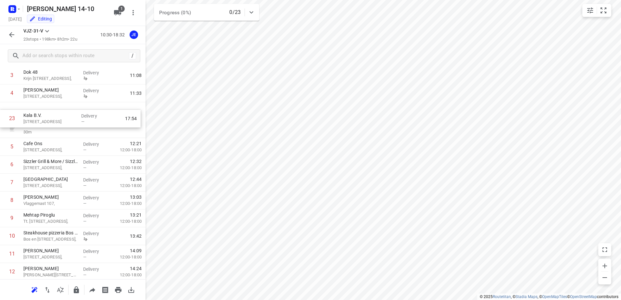
scroll to position [68, 0]
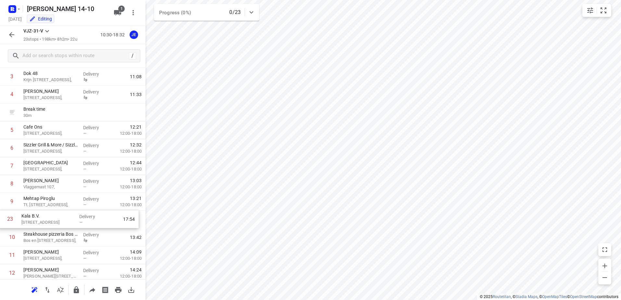
drag, startPoint x: 44, startPoint y: 253, endPoint x: 42, endPoint y: 217, distance: 35.8
click at [42, 217] on div "1 Kaddour IJburg [STREET_ADDRESS], Delivery 10:41 2 Koh Asian Foodbar IJburg [S…" at bounding box center [73, 246] width 146 height 429
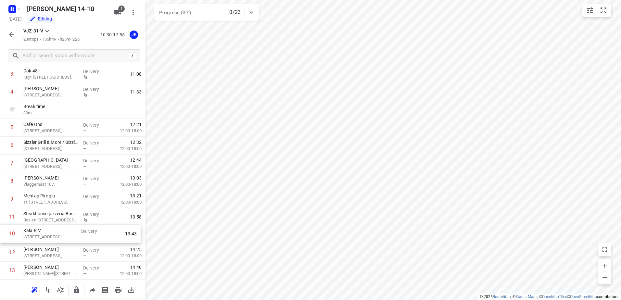
scroll to position [73, 0]
drag, startPoint x: 39, startPoint y: 218, endPoint x: 39, endPoint y: 234, distance: 15.9
click at [39, 234] on div "1 Kaddour IJburg [STREET_ADDRESS], Delivery 10:41 2 Koh Asian Foodbar IJburg [S…" at bounding box center [73, 242] width 146 height 429
click at [13, 32] on icon "button" at bounding box center [12, 35] width 8 height 8
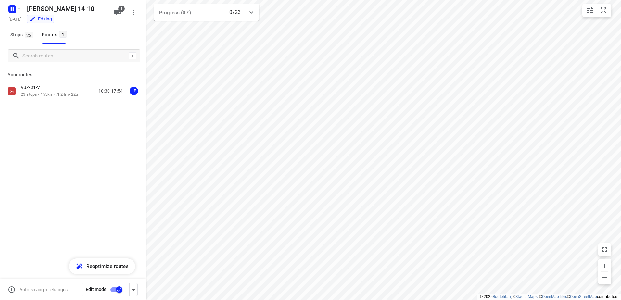
click at [113, 289] on input "checkbox" at bounding box center [119, 290] width 37 height 12
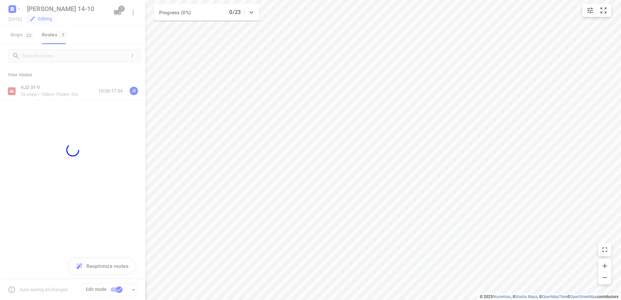
checkbox input "false"
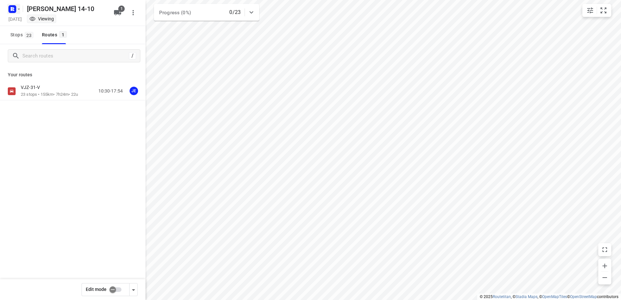
click at [19, 9] on icon "button" at bounding box center [19, 8] width 2 height 1
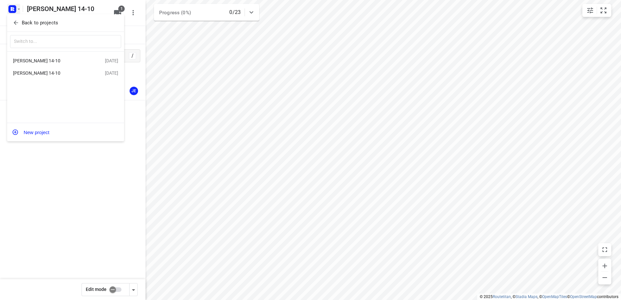
click at [34, 73] on div "[PERSON_NAME] 14-10" at bounding box center [50, 72] width 75 height 5
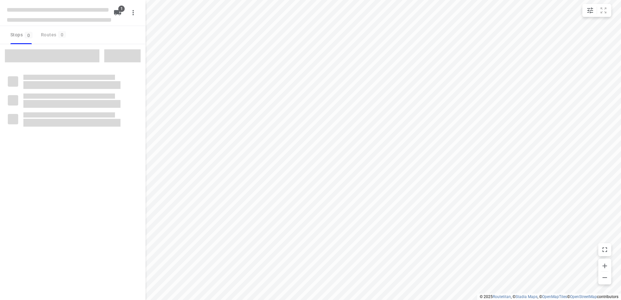
type input "distance"
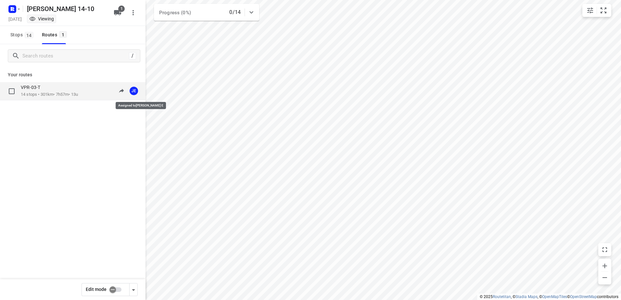
click at [132, 93] on span "JE" at bounding box center [133, 90] width 13 height 13
click at [116, 287] on input "checkbox" at bounding box center [112, 290] width 37 height 12
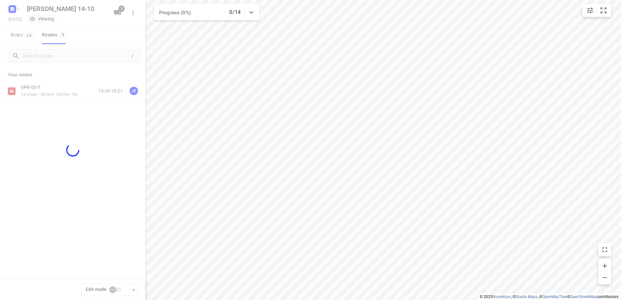
checkbox input "true"
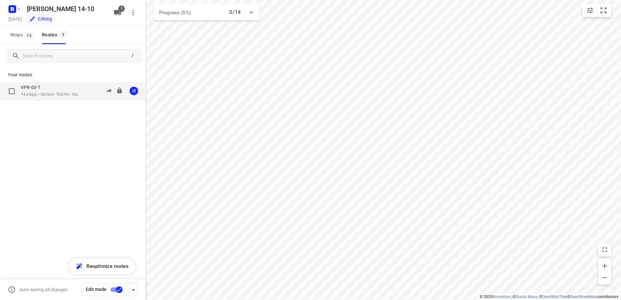
click at [133, 90] on div "JE" at bounding box center [134, 91] width 8 height 8
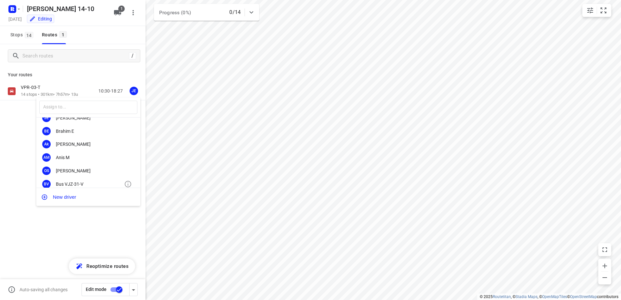
scroll to position [55, 0]
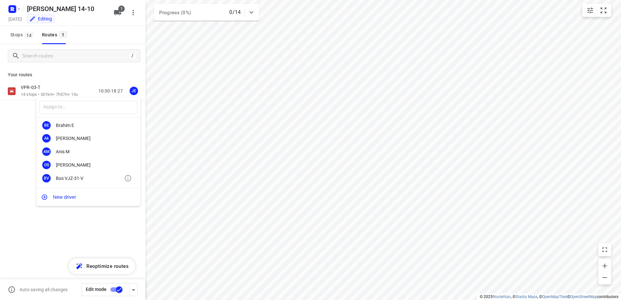
click at [74, 176] on div "Bus VJZ-31-V" at bounding box center [90, 178] width 68 height 5
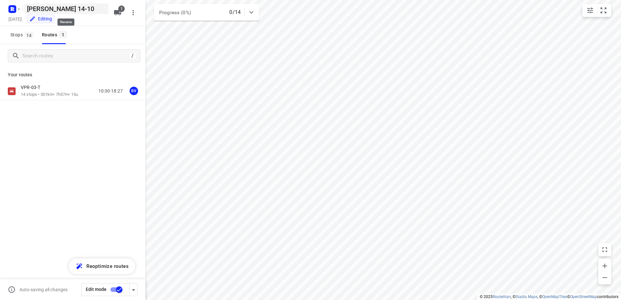
click at [39, 7] on h5 "[PERSON_NAME] 14-10" at bounding box center [66, 9] width 84 height 10
drag, startPoint x: 48, startPoint y: 9, endPoint x: 0, endPoint y: 8, distance: 48.1
click at [0, 9] on html "i © 2025 Routetitan , © Stadia Maps , © OpenMapTiles © OpenStreetMap contributo…" at bounding box center [310, 150] width 621 height 300
type input "Anis 14-10"
click at [120, 10] on span "1" at bounding box center [121, 9] width 6 height 6
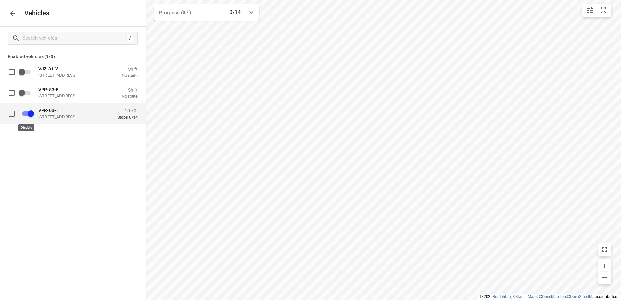
click at [26, 112] on input "grid" at bounding box center [30, 113] width 37 height 12
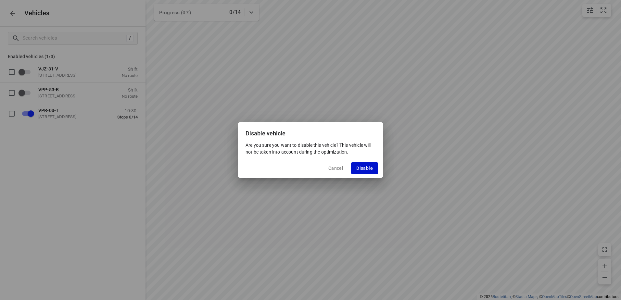
click at [367, 170] on span "Disable" at bounding box center [364, 168] width 17 height 5
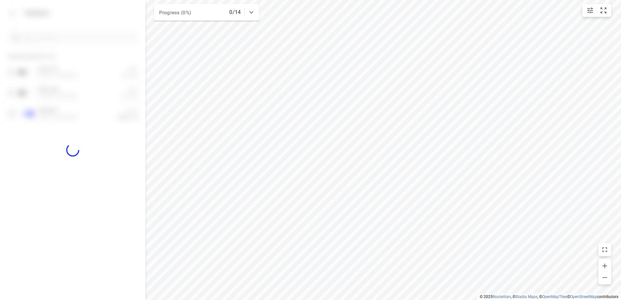
checkbox input "false"
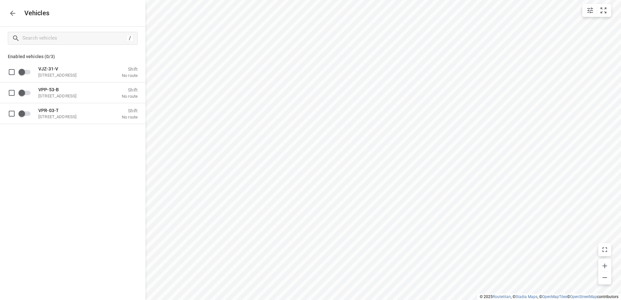
click at [11, 13] on icon "button" at bounding box center [12, 13] width 5 height 5
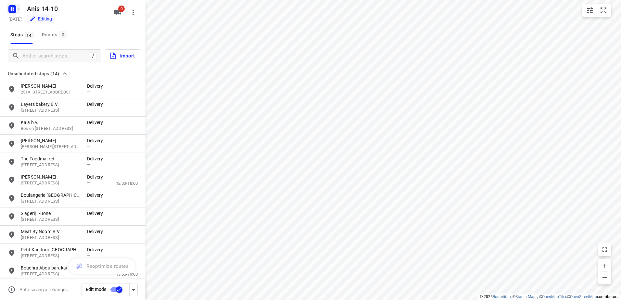
click at [18, 10] on icon "button" at bounding box center [18, 8] width 5 height 5
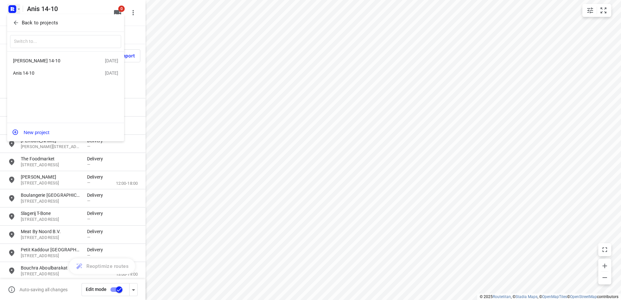
click at [34, 61] on div "[PERSON_NAME] 14-10" at bounding box center [50, 60] width 75 height 5
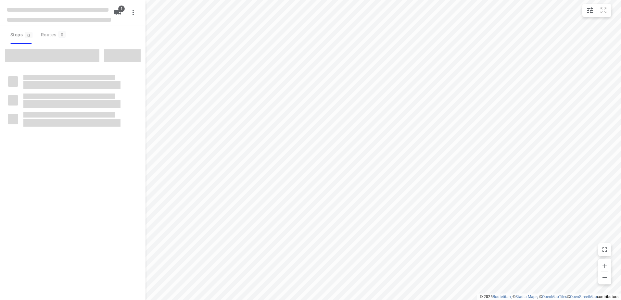
type input "distance"
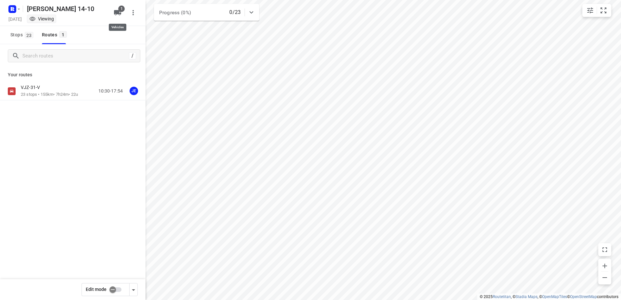
click at [120, 11] on span "1" at bounding box center [121, 9] width 6 height 6
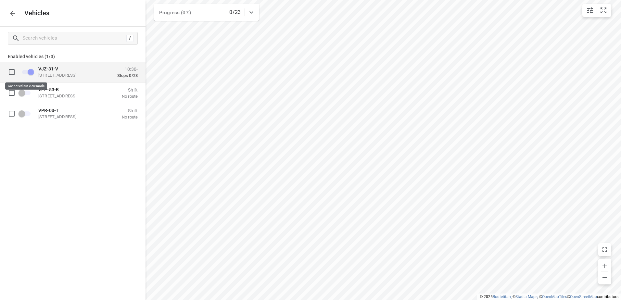
click at [27, 71] on span "grid" at bounding box center [27, 72] width 11 height 5
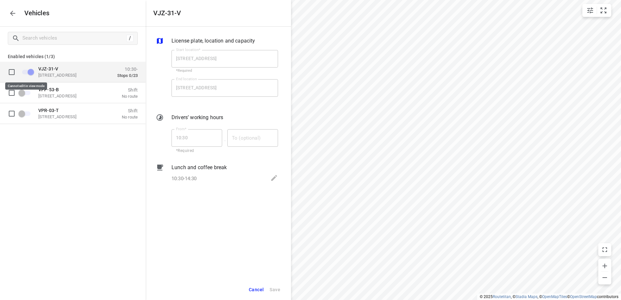
click at [27, 71] on span "grid" at bounding box center [27, 72] width 11 height 5
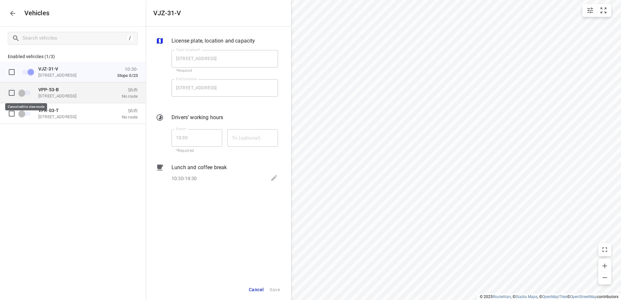
click at [27, 92] on span "grid" at bounding box center [24, 92] width 11 height 5
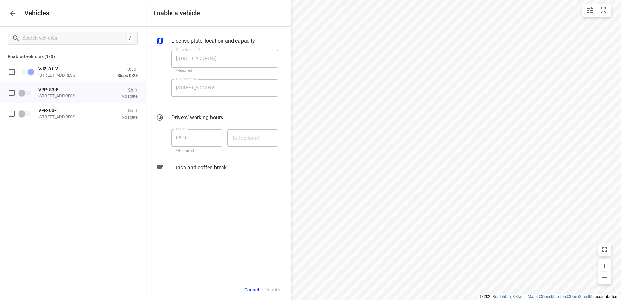
click at [11, 15] on icon "button" at bounding box center [13, 13] width 8 height 8
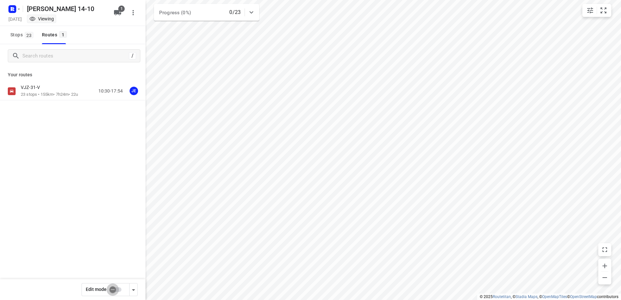
click at [115, 288] on input "checkbox" at bounding box center [112, 290] width 37 height 12
checkbox input "true"
click at [118, 12] on icon "button" at bounding box center [117, 12] width 7 height 5
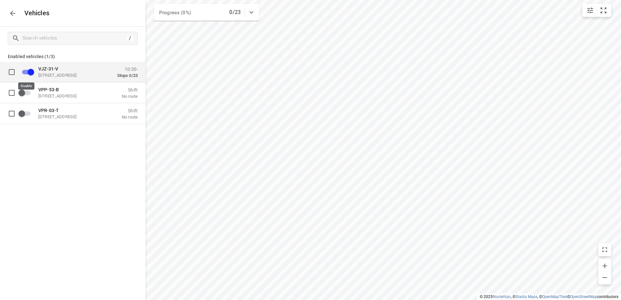
click at [26, 71] on input "grid" at bounding box center [30, 72] width 37 height 12
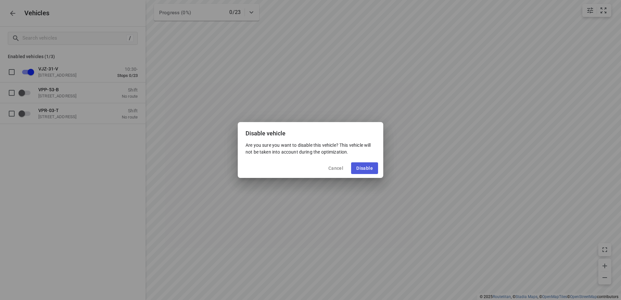
click at [366, 168] on span "Disable" at bounding box center [364, 168] width 17 height 5
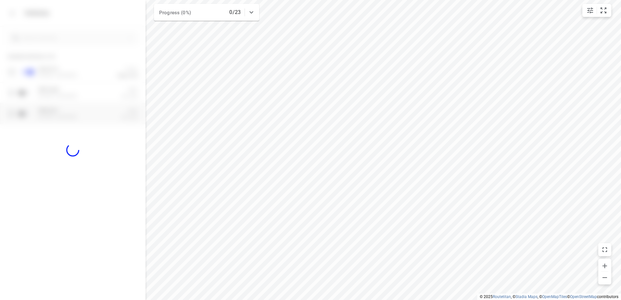
checkbox input "false"
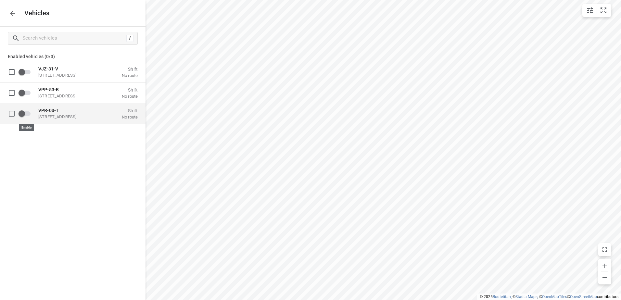
click at [27, 113] on input "grid" at bounding box center [21, 113] width 37 height 12
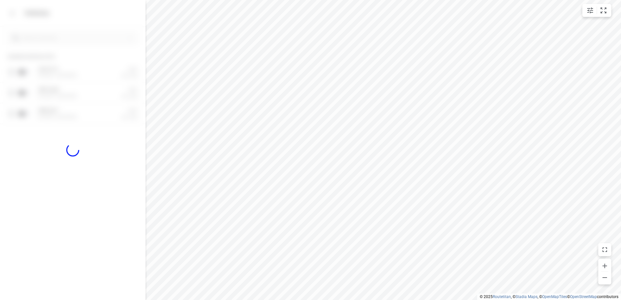
checkbox input "true"
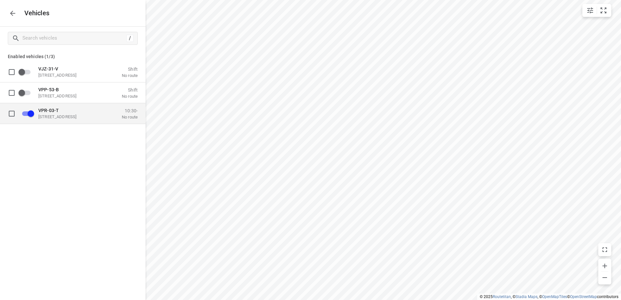
click at [57, 114] on p "[STREET_ADDRESS]" at bounding box center [70, 116] width 65 height 5
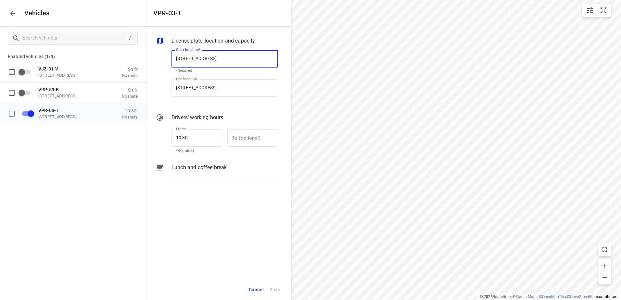
click at [191, 168] on p "Lunch and coffee break" at bounding box center [199, 168] width 55 height 8
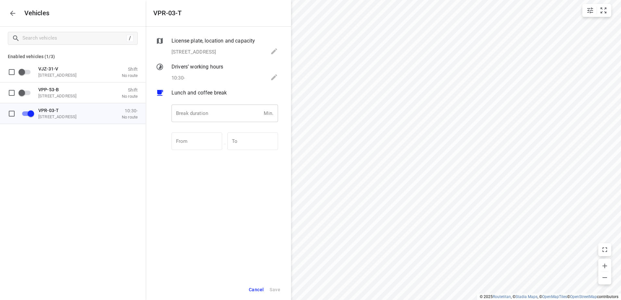
click at [201, 112] on input "number" at bounding box center [217, 114] width 90 height 18
type input "30"
click at [275, 288] on span "Save" at bounding box center [275, 290] width 11 height 8
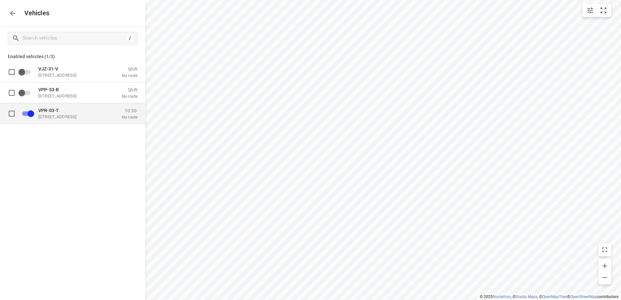
click at [78, 112] on p "VPR-03-T" at bounding box center [70, 110] width 65 height 5
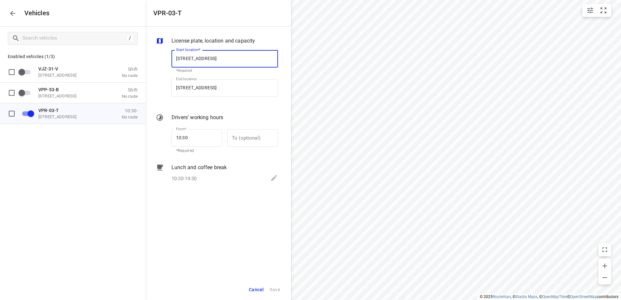
click at [259, 288] on span "Cancel" at bounding box center [256, 290] width 15 height 8
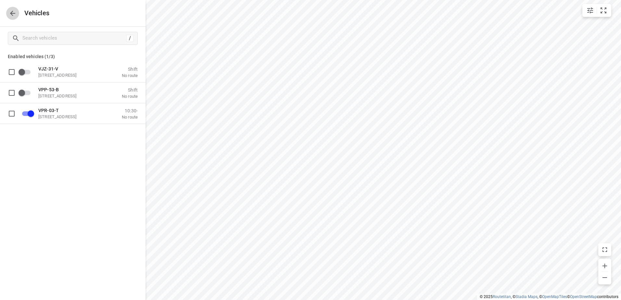
click at [9, 11] on icon "button" at bounding box center [13, 13] width 8 height 8
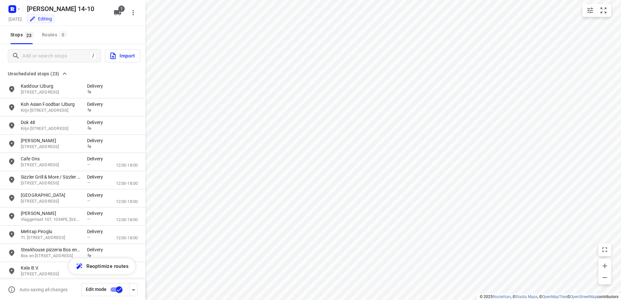
click at [113, 288] on input "checkbox" at bounding box center [119, 290] width 37 height 12
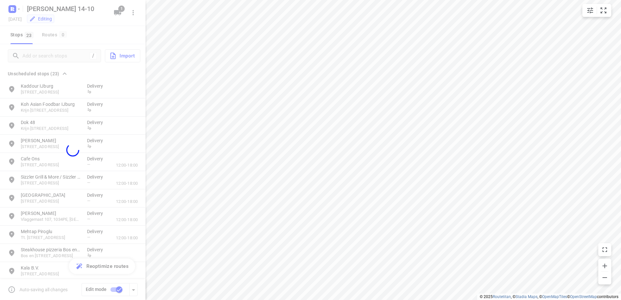
checkbox input "false"
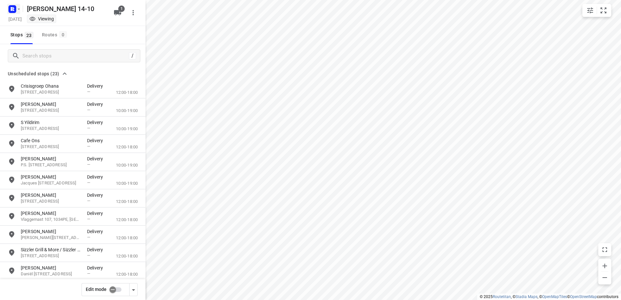
click at [19, 6] on button "button" at bounding box center [13, 9] width 13 height 10
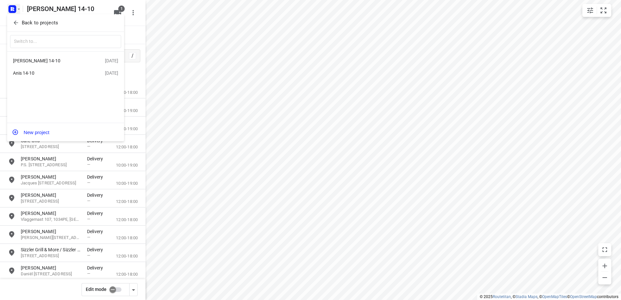
click at [25, 75] on div "Anis 14-10" at bounding box center [50, 72] width 75 height 5
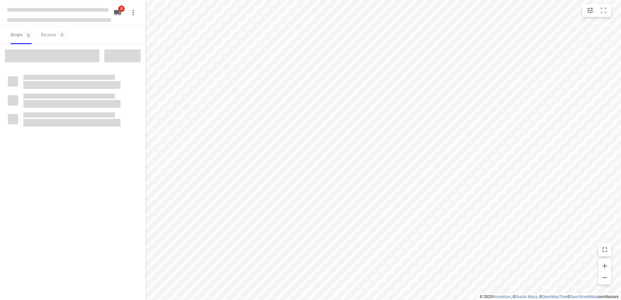
type input "distance"
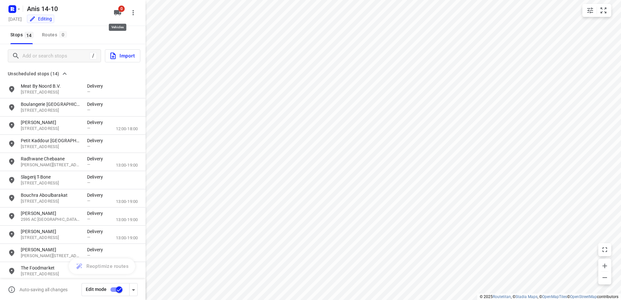
click at [121, 12] on button "0" at bounding box center [117, 12] width 13 height 13
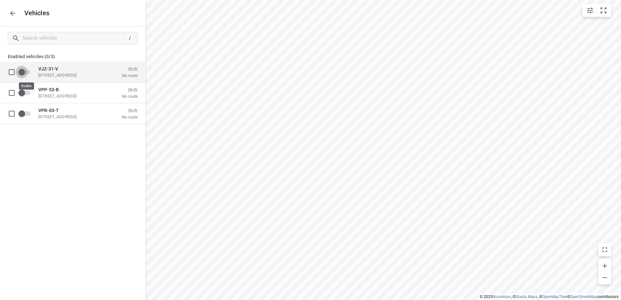
click at [26, 70] on input "grid" at bounding box center [21, 72] width 37 height 12
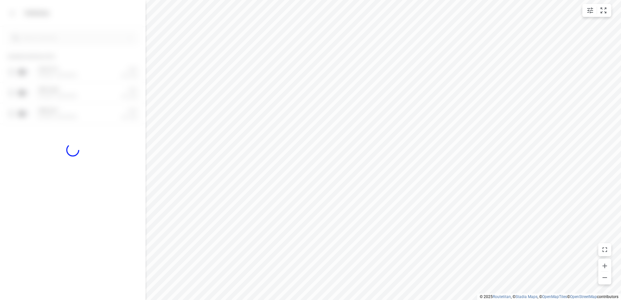
checkbox input "true"
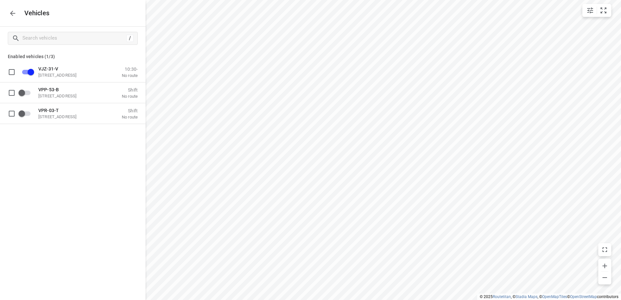
click at [10, 10] on icon "button" at bounding box center [13, 13] width 8 height 8
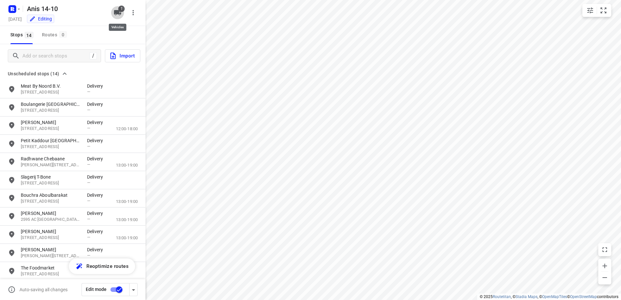
click at [121, 7] on span "1" at bounding box center [121, 9] width 6 height 6
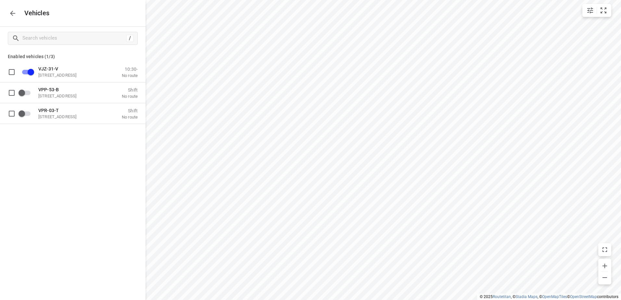
click at [14, 15] on icon "button" at bounding box center [13, 13] width 8 height 8
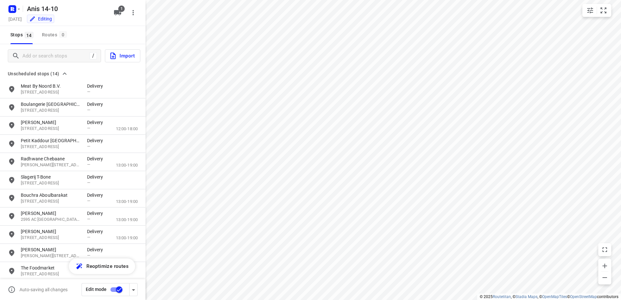
click at [115, 289] on input "checkbox" at bounding box center [119, 290] width 37 height 12
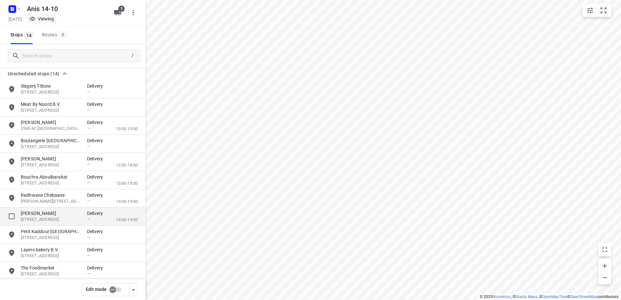
scroll to position [42, 0]
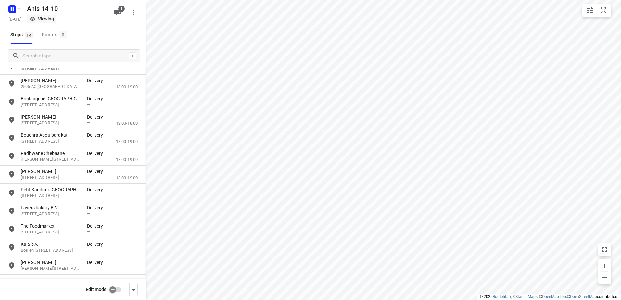
click at [114, 291] on input "checkbox" at bounding box center [112, 290] width 37 height 12
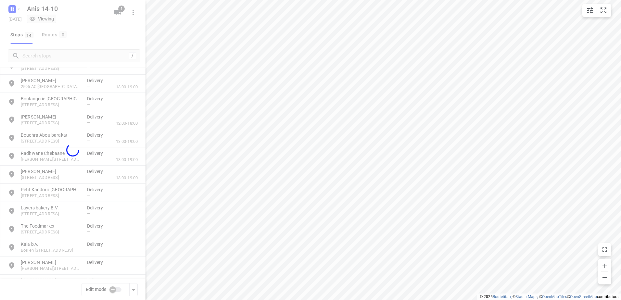
checkbox input "true"
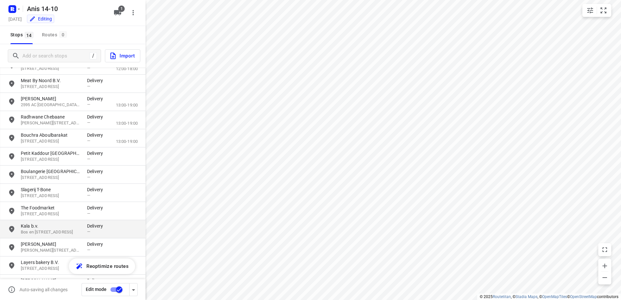
click at [34, 228] on p "Kala b.v." at bounding box center [51, 226] width 60 height 6
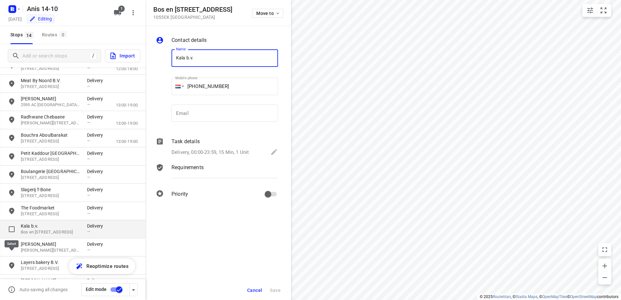
click at [13, 229] on input "grid" at bounding box center [11, 229] width 13 height 13
checkbox input "true"
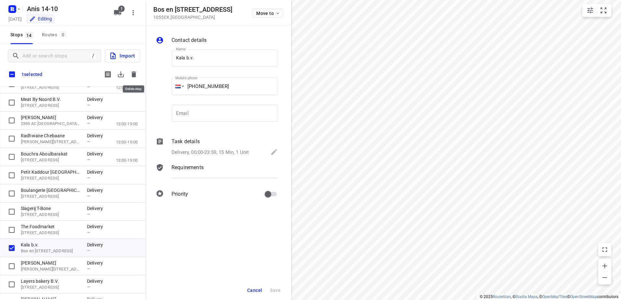
click at [134, 73] on icon "button" at bounding box center [134, 74] width 5 height 6
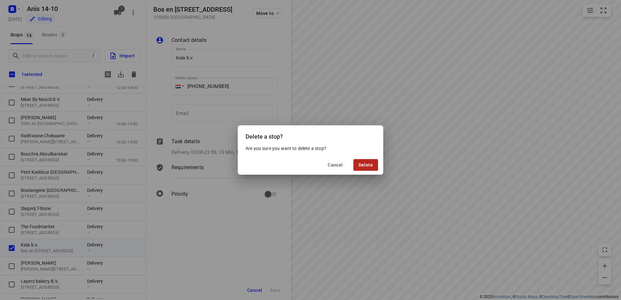
click at [361, 163] on span "Delete" at bounding box center [366, 164] width 14 height 5
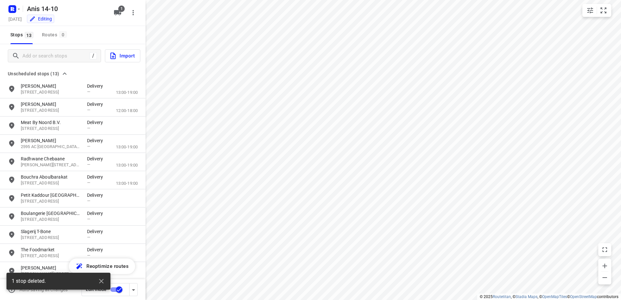
click at [115, 290] on input "checkbox" at bounding box center [119, 290] width 37 height 12
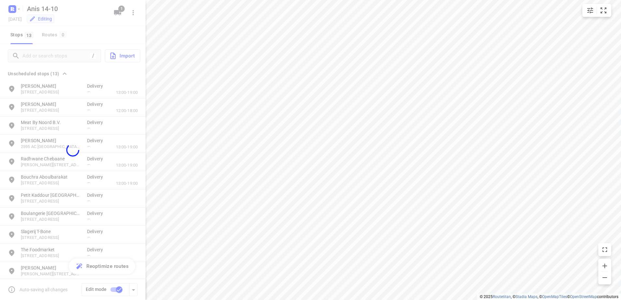
checkbox input "false"
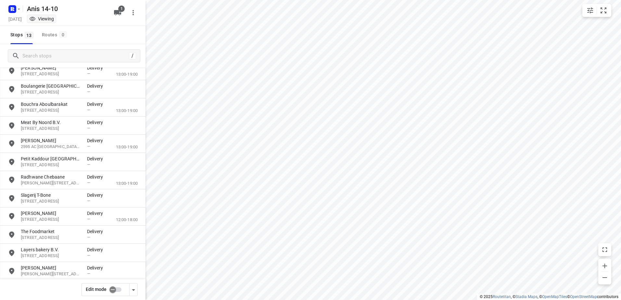
scroll to position [0, 0]
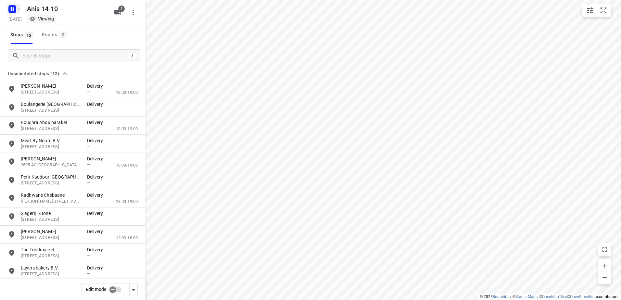
click at [19, 8] on icon "button" at bounding box center [18, 8] width 5 height 5
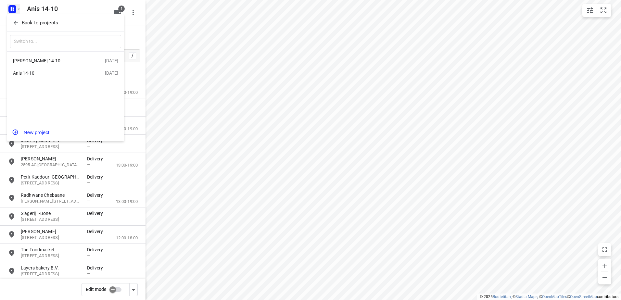
click at [36, 59] on div "[PERSON_NAME] 14-10" at bounding box center [50, 60] width 75 height 5
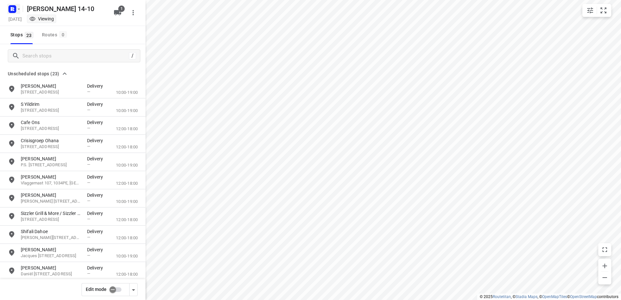
click at [19, 7] on icon "button" at bounding box center [18, 8] width 5 height 5
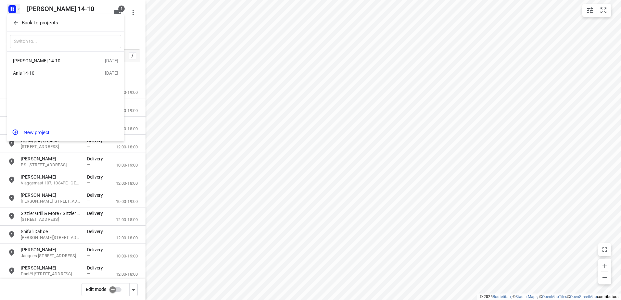
click at [27, 75] on div "Anis 14-10" at bounding box center [50, 72] width 75 height 5
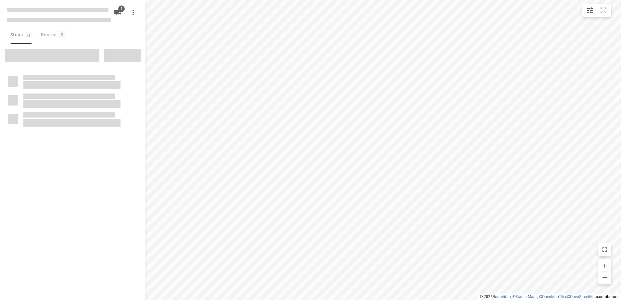
type input "distance"
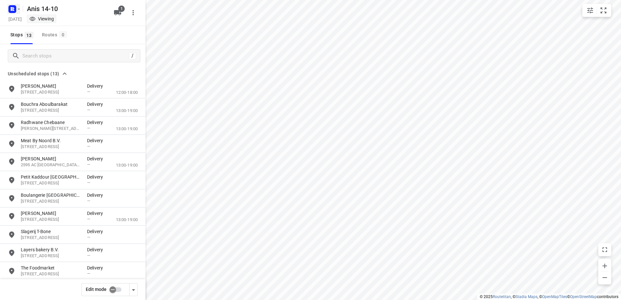
click at [18, 9] on icon "button" at bounding box center [19, 8] width 2 height 1
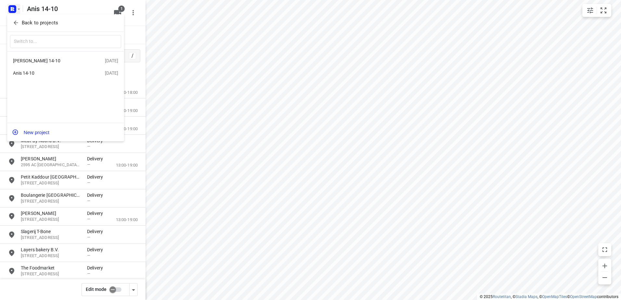
click at [17, 21] on icon "button" at bounding box center [16, 22] width 6 height 6
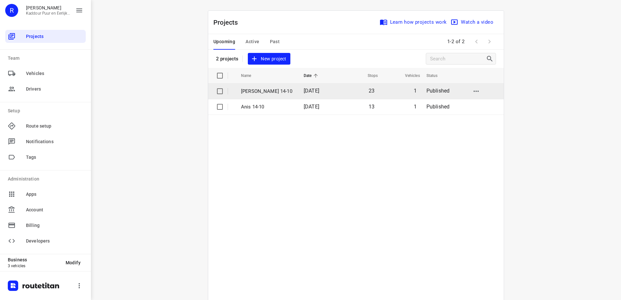
click at [308, 93] on span "[DATE]" at bounding box center [312, 91] width 16 height 6
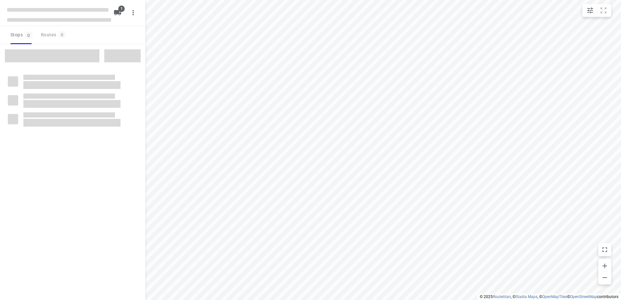
type input "distance"
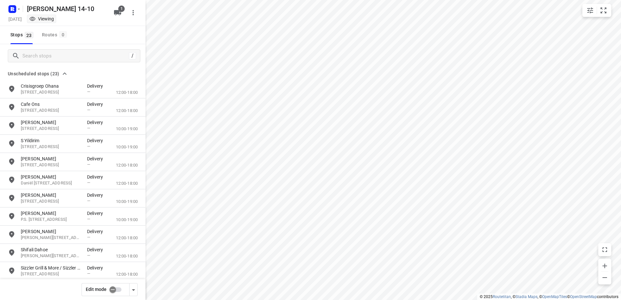
click at [116, 290] on input "checkbox" at bounding box center [112, 290] width 37 height 12
click at [114, 288] on input "checkbox" at bounding box center [119, 290] width 37 height 12
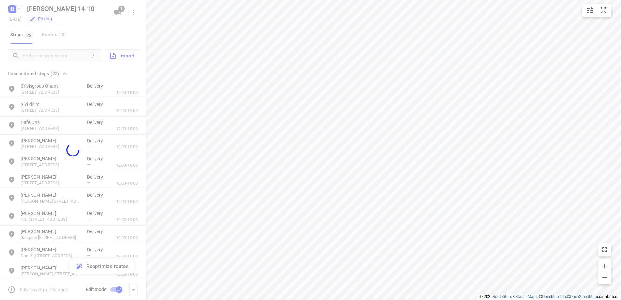
checkbox input "false"
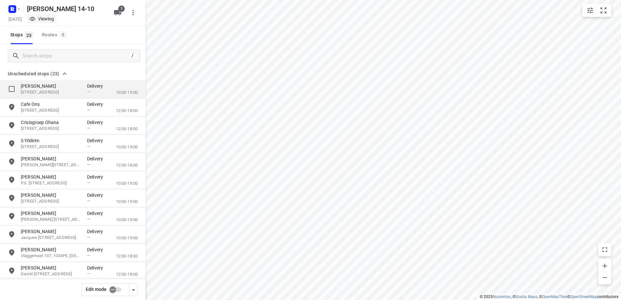
click at [46, 86] on p "[PERSON_NAME]" at bounding box center [51, 86] width 60 height 6
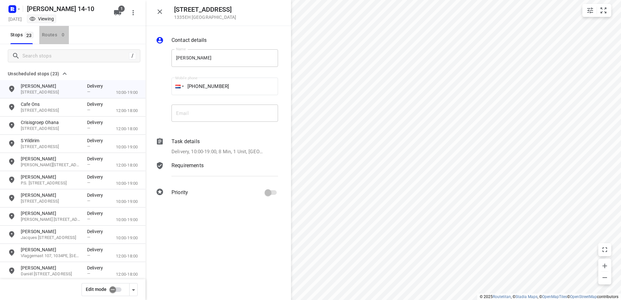
click at [49, 33] on div "Routes 0" at bounding box center [55, 35] width 27 height 8
click at [50, 37] on div "Routes 0" at bounding box center [55, 35] width 27 height 8
click at [134, 15] on icon "button" at bounding box center [133, 13] width 8 height 8
click at [119, 13] on div at bounding box center [310, 150] width 621 height 300
click at [119, 10] on span "1" at bounding box center [121, 9] width 6 height 6
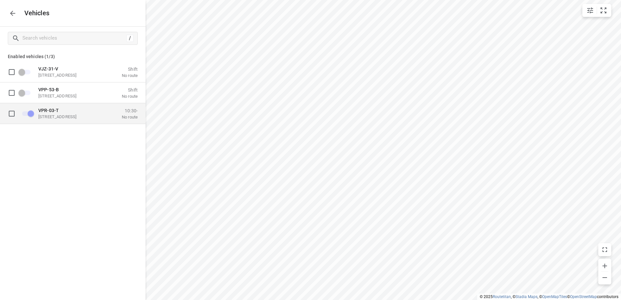
click at [59, 113] on p "VPR-03-T" at bounding box center [70, 110] width 65 height 5
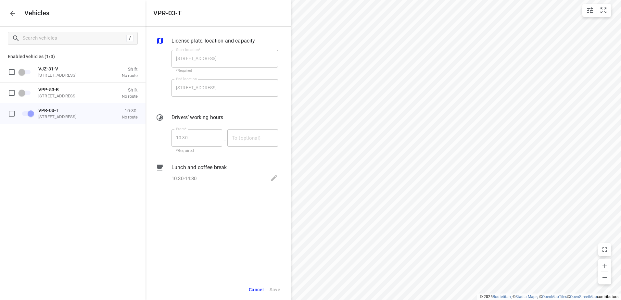
click at [254, 290] on span "Cancel" at bounding box center [256, 290] width 15 height 8
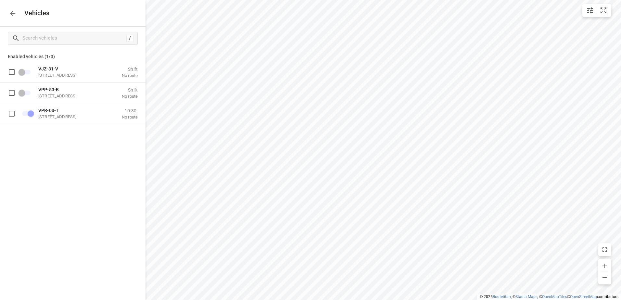
click at [14, 10] on icon "button" at bounding box center [13, 13] width 8 height 8
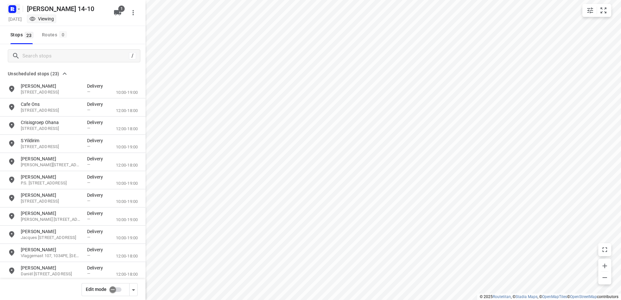
click at [19, 9] on icon "button" at bounding box center [18, 8] width 5 height 5
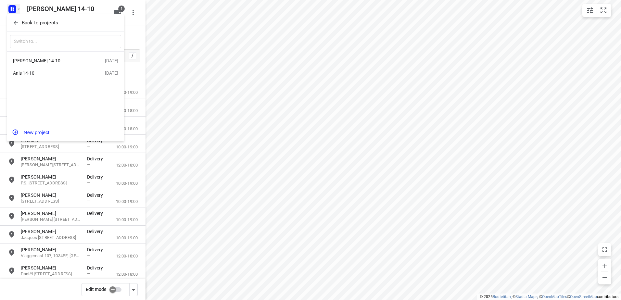
click at [89, 9] on div at bounding box center [310, 150] width 621 height 300
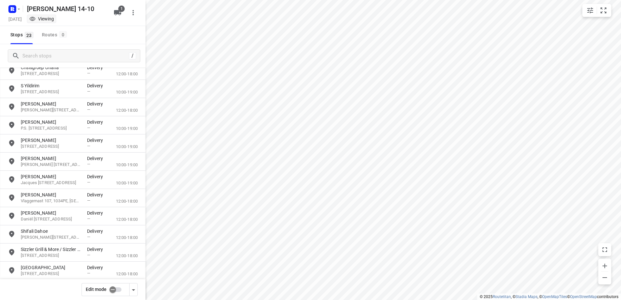
scroll to position [11, 0]
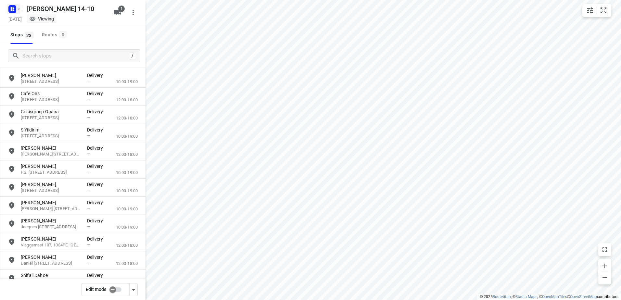
click at [20, 10] on icon "button" at bounding box center [18, 8] width 5 height 5
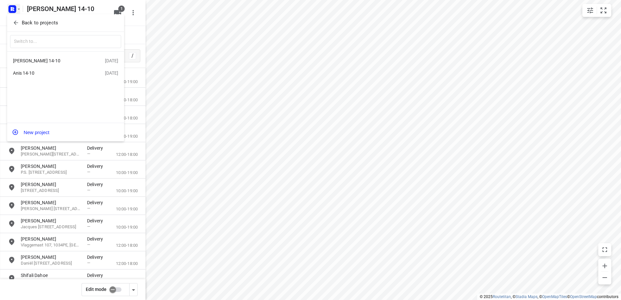
click at [33, 73] on div "Anis 14-10" at bounding box center [50, 72] width 75 height 5
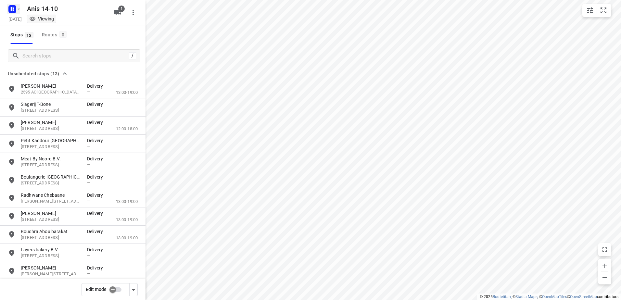
click at [19, 11] on icon "button" at bounding box center [18, 8] width 5 height 5
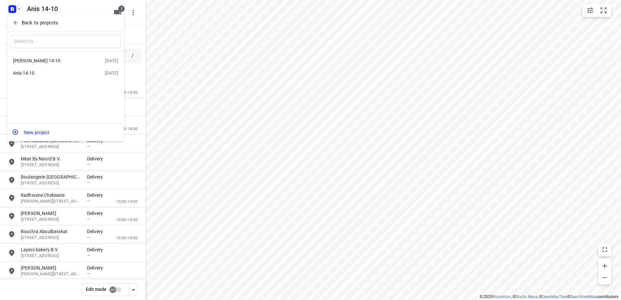
click at [32, 61] on div "[PERSON_NAME] 14-10" at bounding box center [50, 60] width 75 height 5
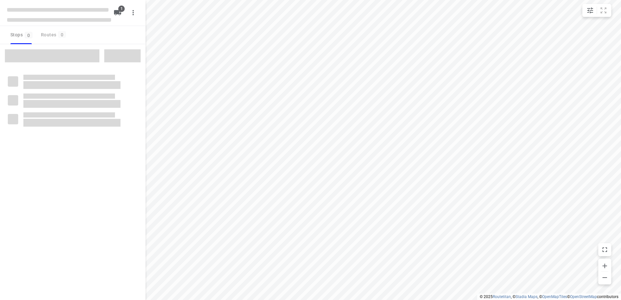
type input "distance"
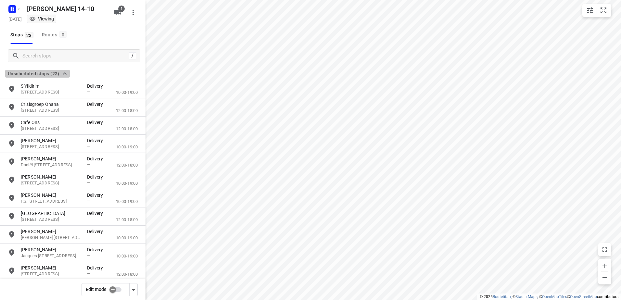
click at [42, 73] on span "Unscheduled stops (23)" at bounding box center [34, 74] width 52 height 8
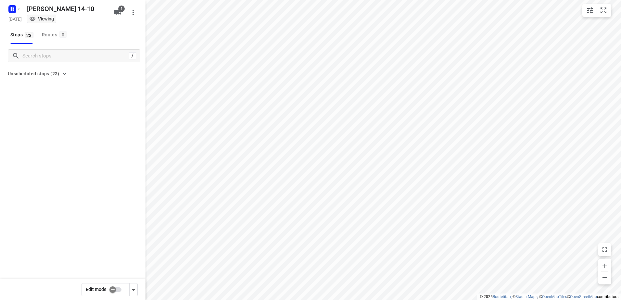
click at [42, 73] on span "Unscheduled stops (23)" at bounding box center [34, 74] width 52 height 8
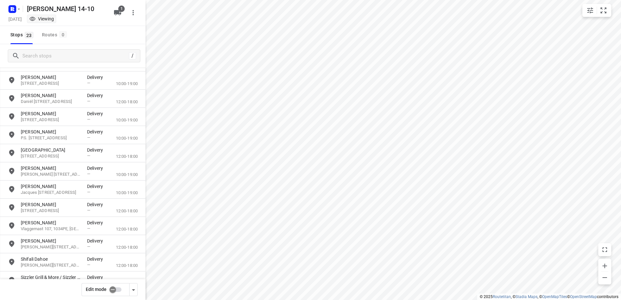
scroll to position [130, 0]
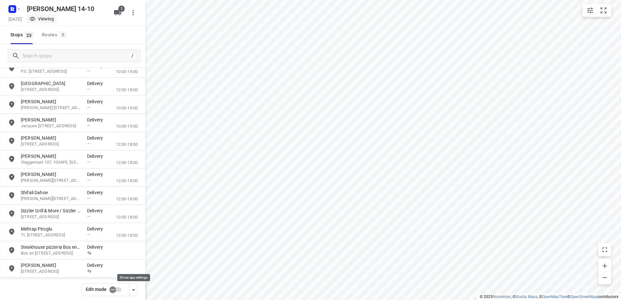
click at [134, 292] on icon "button" at bounding box center [134, 290] width 8 height 8
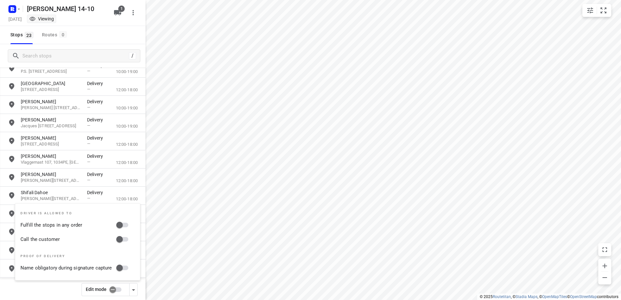
click at [46, 288] on div "Edit mode" at bounding box center [73, 289] width 146 height 21
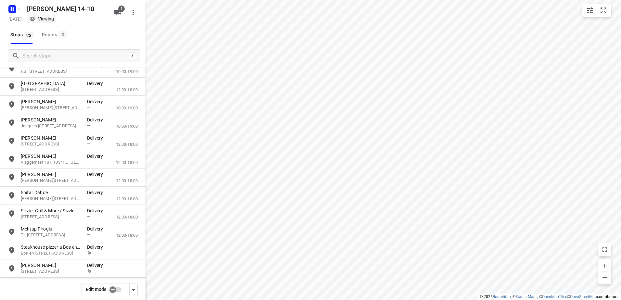
click at [116, 290] on input "checkbox" at bounding box center [112, 290] width 37 height 12
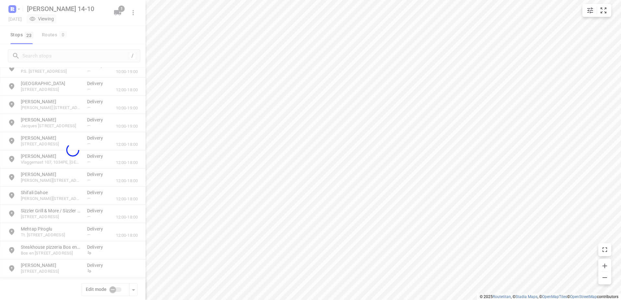
checkbox input "true"
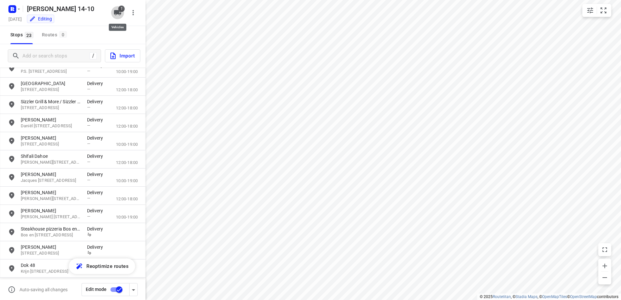
click at [120, 10] on span "1" at bounding box center [121, 9] width 6 height 6
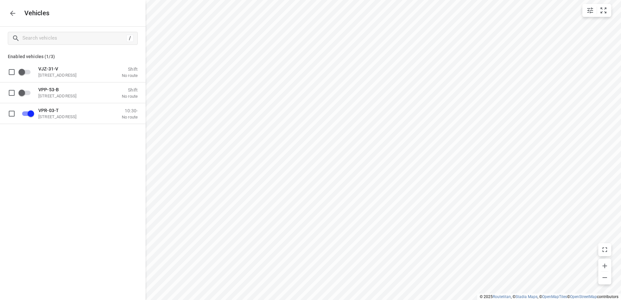
click at [10, 13] on icon "button" at bounding box center [13, 13] width 8 height 8
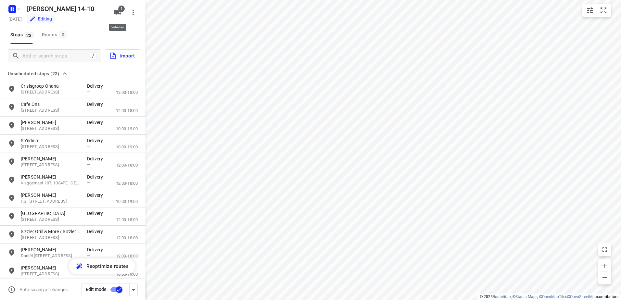
click at [120, 11] on span "1" at bounding box center [121, 9] width 6 height 6
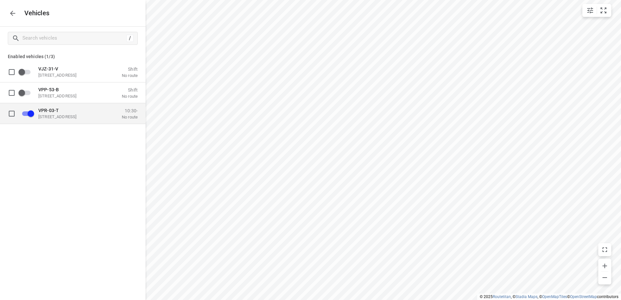
click at [67, 114] on div "VPR-03-[STREET_ADDRESS]" at bounding box center [70, 114] width 65 height 12
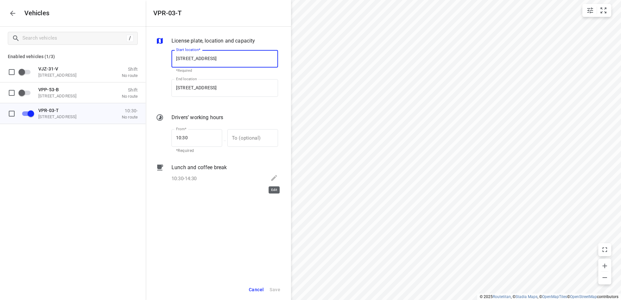
click at [275, 179] on icon at bounding box center [274, 178] width 8 height 8
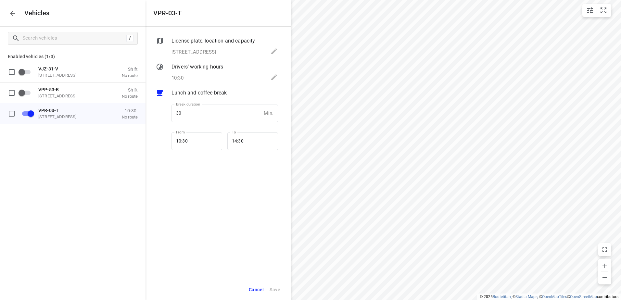
click at [258, 291] on span "Cancel" at bounding box center [256, 290] width 15 height 8
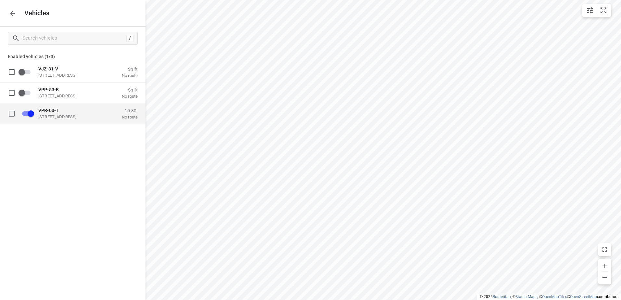
click at [61, 114] on p "[STREET_ADDRESS]" at bounding box center [70, 116] width 65 height 5
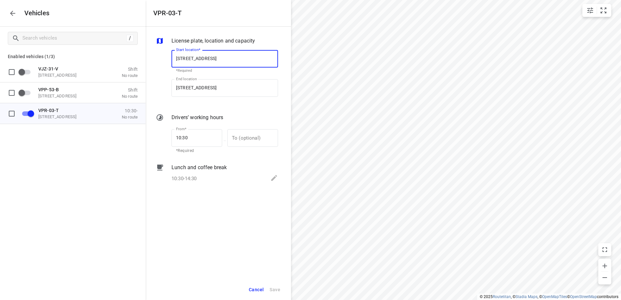
click at [13, 13] on icon "button" at bounding box center [12, 13] width 5 height 5
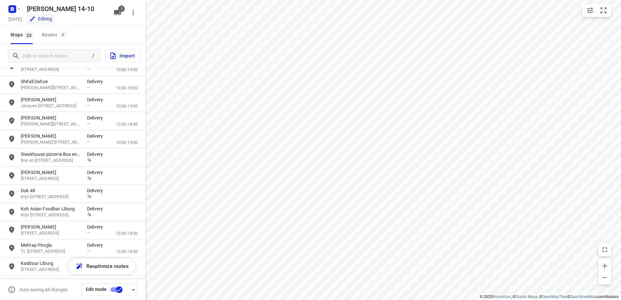
scroll to position [232, 0]
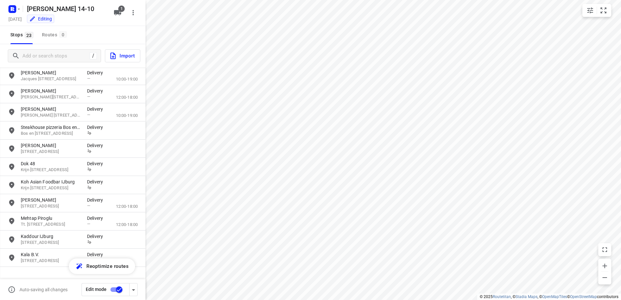
click at [114, 290] on input "checkbox" at bounding box center [119, 290] width 37 height 12
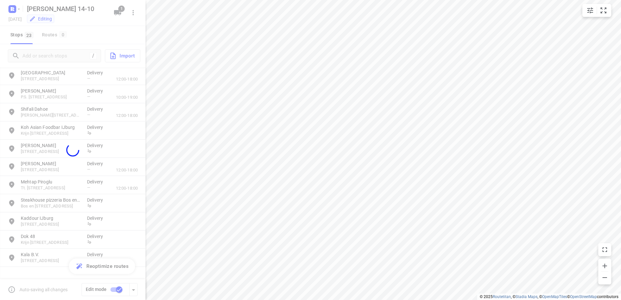
checkbox input "false"
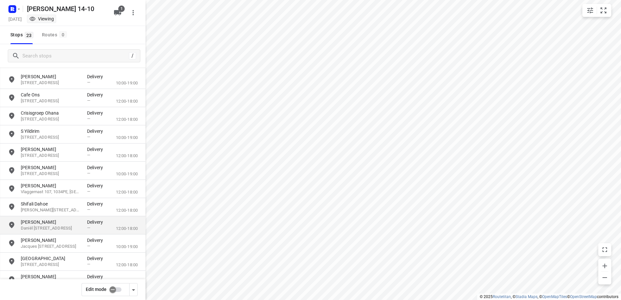
scroll to position [0, 0]
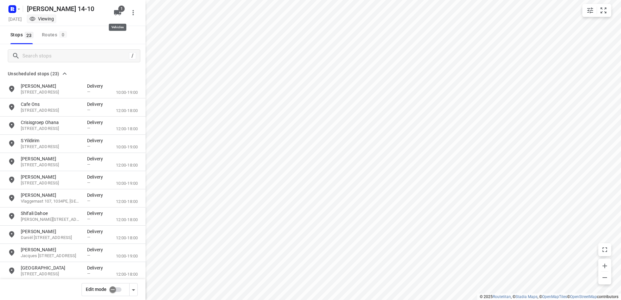
click at [119, 13] on icon "button" at bounding box center [117, 12] width 7 height 5
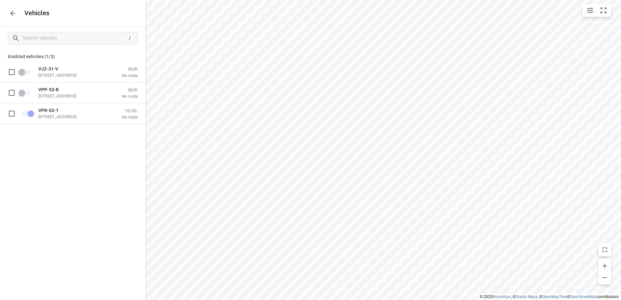
click at [14, 14] on icon "button" at bounding box center [13, 13] width 8 height 8
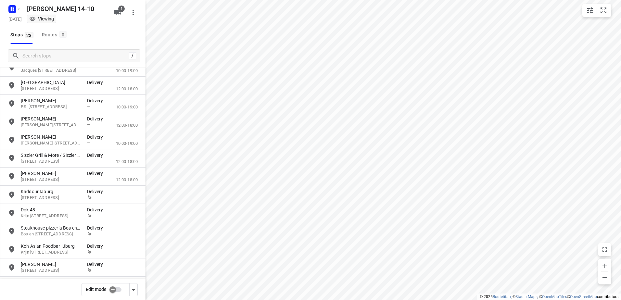
scroll to position [206, 0]
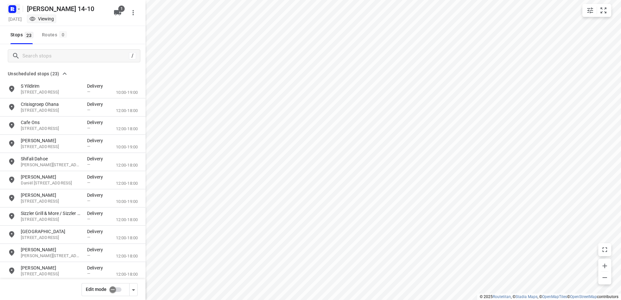
click at [20, 10] on icon "button" at bounding box center [18, 8] width 5 height 5
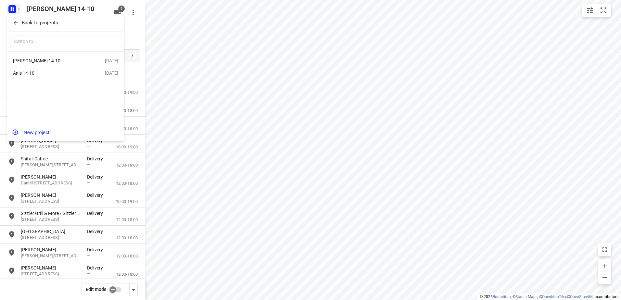
click at [27, 71] on div "Anis 14-10" at bounding box center [50, 72] width 75 height 5
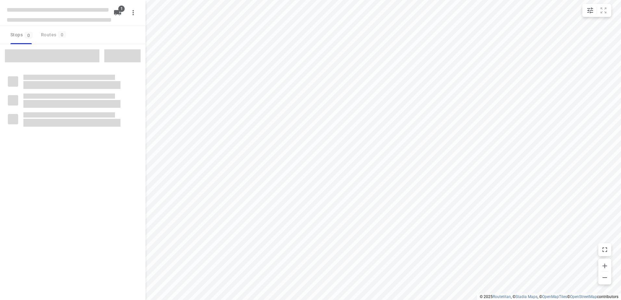
type input "distance"
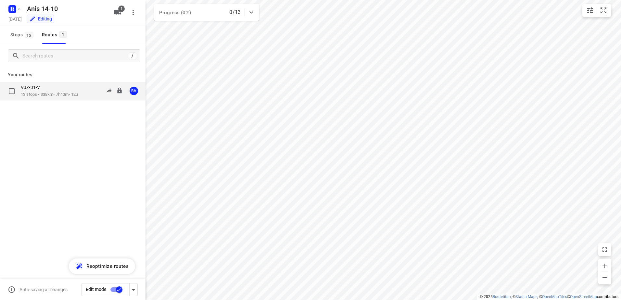
click at [49, 92] on p "13 stops • 338km • 7h40m • 12u" at bounding box center [49, 95] width 57 height 6
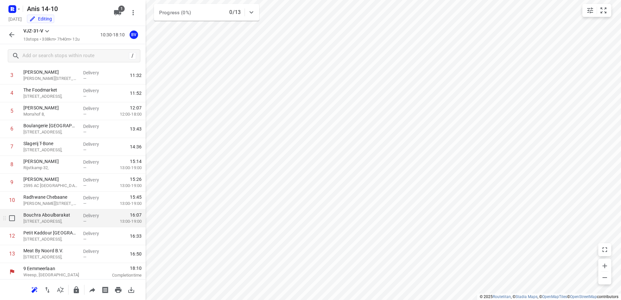
scroll to position [71, 0]
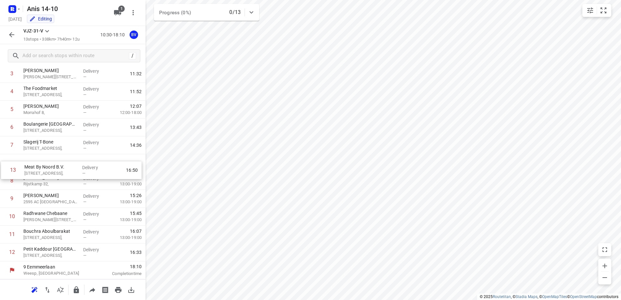
drag, startPoint x: 38, startPoint y: 253, endPoint x: 40, endPoint y: 167, distance: 85.5
click at [40, 167] on div "1 Al Yassamin 251A Eerste Oosterparkstraat, Amsterdam Delivery — 10:46 2 Layers…" at bounding box center [73, 145] width 146 height 232
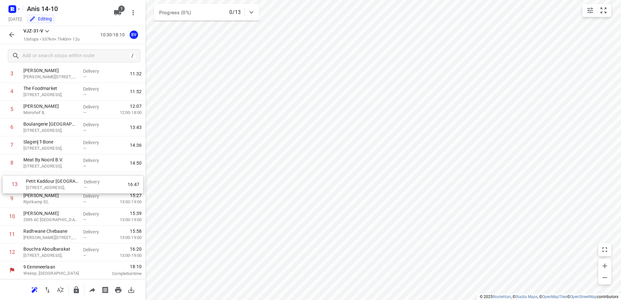
drag, startPoint x: 46, startPoint y: 258, endPoint x: 48, endPoint y: 188, distance: 70.5
click at [48, 188] on div "1 Al Yassamin 251A Eerste Oosterparkstraat, Amsterdam Delivery — 10:46 2 Layers…" at bounding box center [73, 145] width 146 height 232
drag, startPoint x: 41, startPoint y: 252, endPoint x: 41, endPoint y: 201, distance: 51.0
click at [41, 201] on div "1 Al Yassamin 251A Eerste Oosterparkstraat, Amsterdam Delivery — 10:46 2 Layers…" at bounding box center [73, 145] width 146 height 232
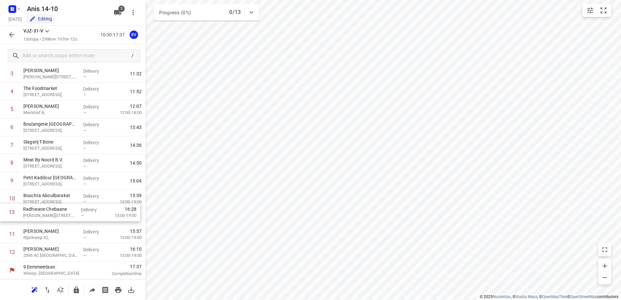
drag, startPoint x: 50, startPoint y: 253, endPoint x: 50, endPoint y: 211, distance: 41.9
click at [50, 211] on div "1 Al Yassamin 251A Eerste Oosterparkstraat, Amsterdam Delivery — 10:46 2 Layers…" at bounding box center [73, 145] width 146 height 232
drag, startPoint x: 47, startPoint y: 251, endPoint x: 47, endPoint y: 233, distance: 18.5
click at [47, 233] on div "1 Al Yassamin 251A Eerste Oosterparkstraat, Amsterdam Delivery — 10:46 2 Layers…" at bounding box center [73, 145] width 146 height 232
click at [11, 32] on icon "button" at bounding box center [12, 35] width 8 height 8
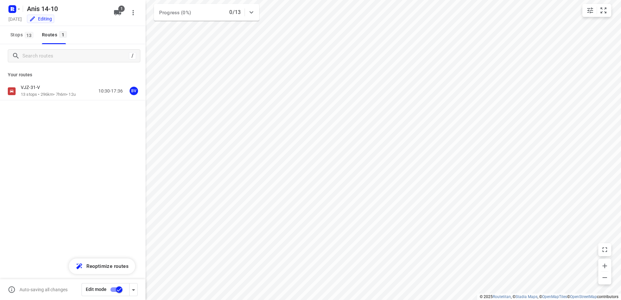
click at [112, 288] on input "checkbox" at bounding box center [119, 290] width 37 height 12
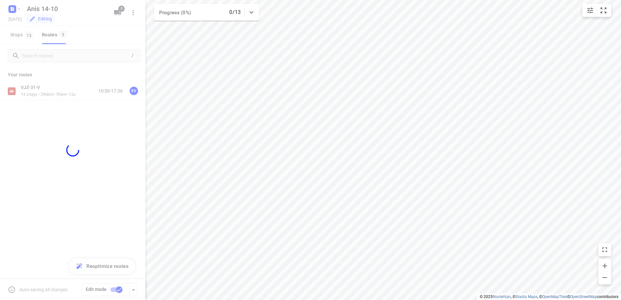
checkbox input "false"
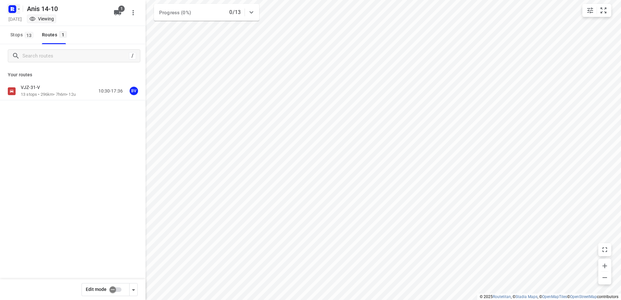
click at [20, 9] on icon "button" at bounding box center [18, 8] width 5 height 5
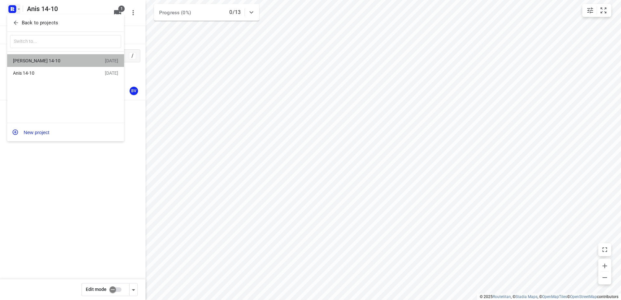
click at [26, 59] on div "[PERSON_NAME] 14-10" at bounding box center [50, 60] width 75 height 5
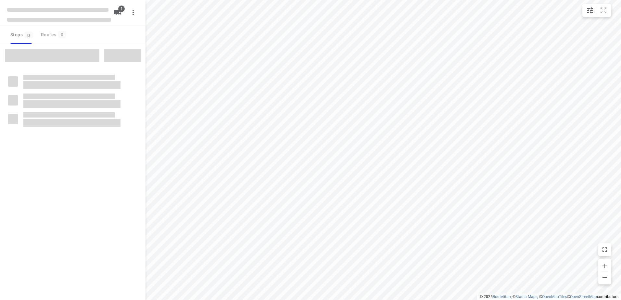
type input "distance"
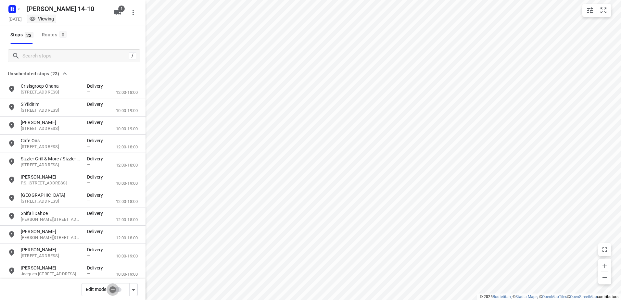
click at [117, 288] on input "checkbox" at bounding box center [112, 290] width 37 height 12
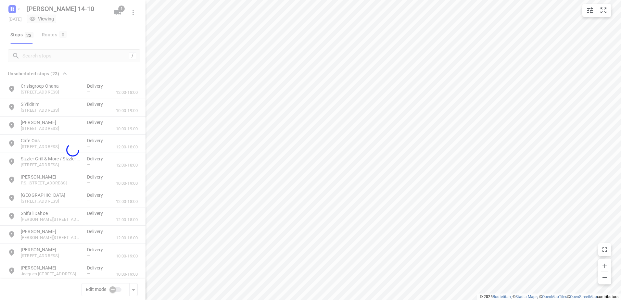
checkbox input "true"
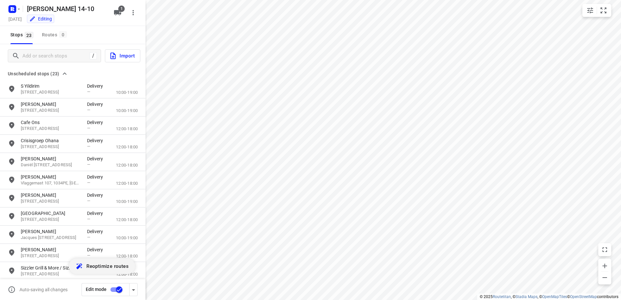
click at [109, 266] on span "Reoptimize routes" at bounding box center [107, 266] width 42 height 8
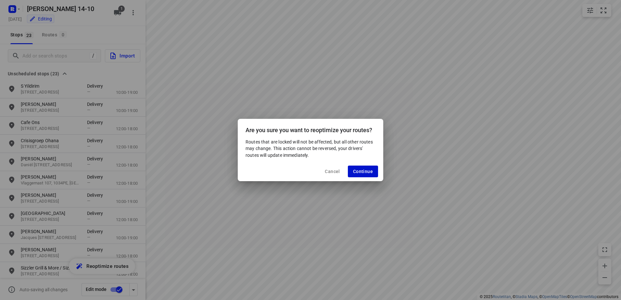
click at [369, 172] on span "Continue" at bounding box center [363, 171] width 20 height 5
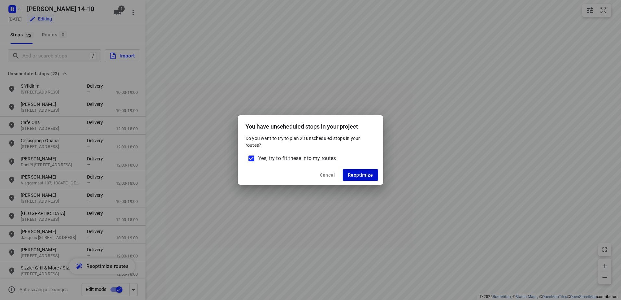
click at [362, 175] on span "Reoptimize" at bounding box center [360, 175] width 25 height 5
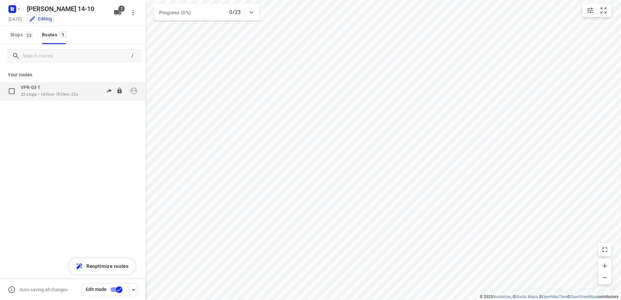
click at [137, 92] on icon "button" at bounding box center [133, 91] width 7 height 7
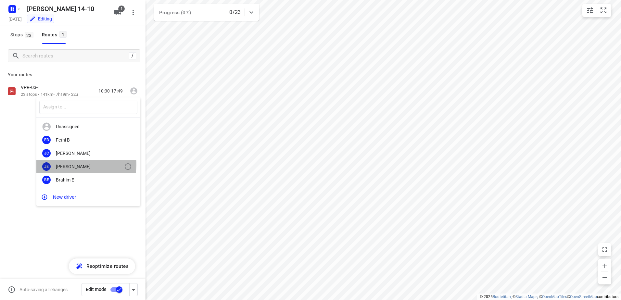
click at [75, 164] on div "[PERSON_NAME]" at bounding box center [90, 166] width 68 height 5
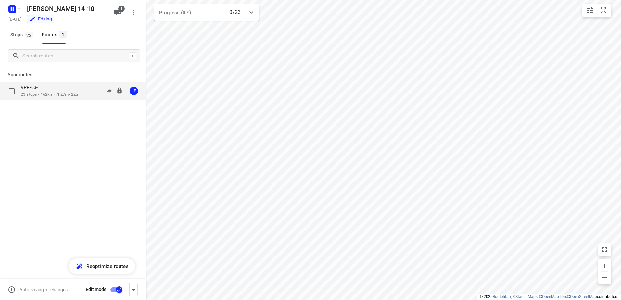
click at [40, 94] on p "23 stops • 162km • 7h27m • 22u" at bounding box center [49, 95] width 57 height 6
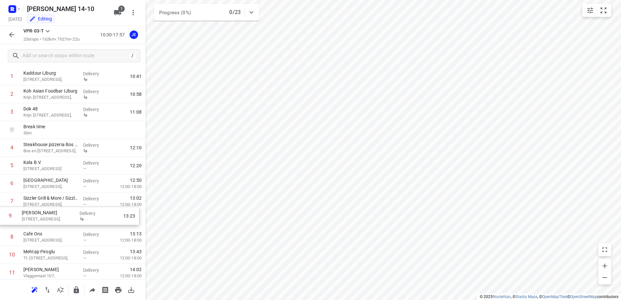
scroll to position [34, 0]
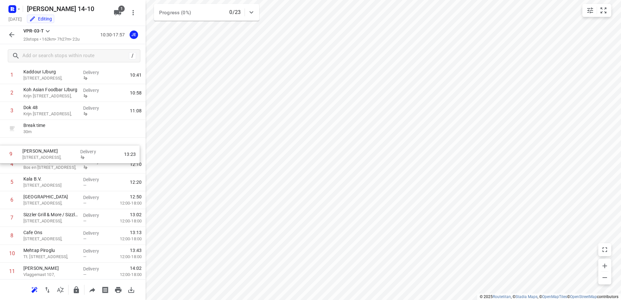
drag, startPoint x: 45, startPoint y: 236, endPoint x: 45, endPoint y: 149, distance: 87.4
click at [45, 149] on div "1 Kaddour IJburg Pampuslaan 22, Delivery 10:41 2 Koh Asian Foodbar IJburg Krijn…" at bounding box center [73, 280] width 146 height 429
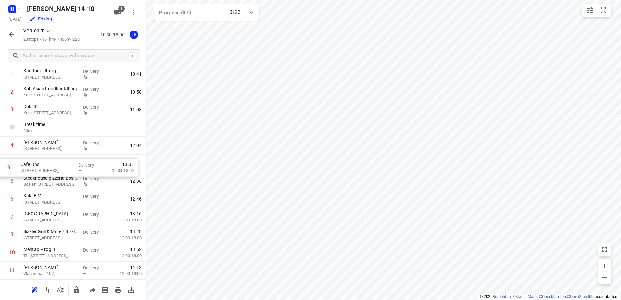
drag, startPoint x: 40, startPoint y: 236, endPoint x: 37, endPoint y: 164, distance: 71.2
click at [37, 164] on div "1 Kaddour IJburg Pampuslaan 22, Delivery 10:41 2 Koh Asian Foodbar IJburg Krijn…" at bounding box center [73, 279] width 146 height 429
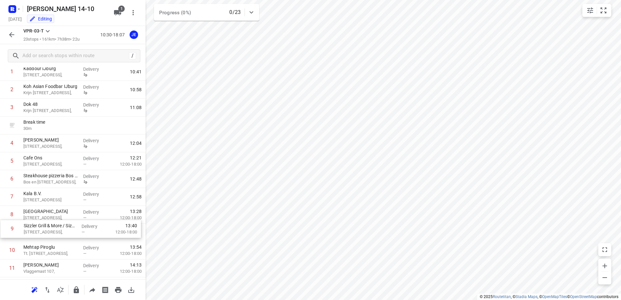
scroll to position [39, 0]
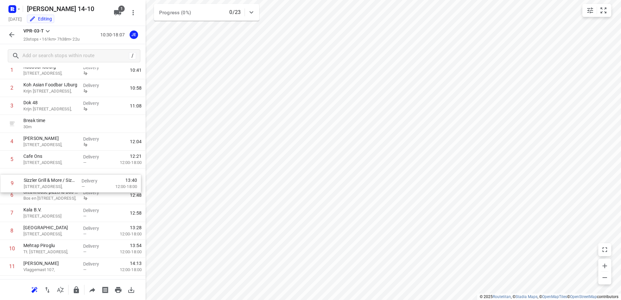
drag, startPoint x: 42, startPoint y: 238, endPoint x: 42, endPoint y: 184, distance: 53.6
click at [42, 184] on div "1 Kaddour IJburg Pampuslaan 22, Delivery 10:41 2 Koh Asian Foodbar IJburg Krijn…" at bounding box center [73, 275] width 146 height 429
drag, startPoint x: 49, startPoint y: 230, endPoint x: 50, endPoint y: 176, distance: 54.6
click at [50, 176] on div "1 Kaddour IJburg Pampuslaan 22, Delivery 10:41 2 Koh Asian Foodbar IJburg Krijn…" at bounding box center [73, 274] width 146 height 429
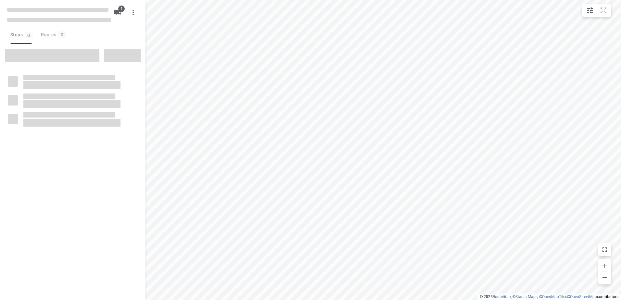
type input "distance"
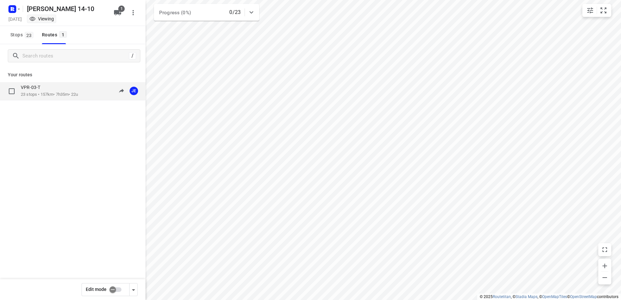
click at [36, 92] on p "23 stops • 157km • 7h35m • 22u" at bounding box center [49, 95] width 57 height 6
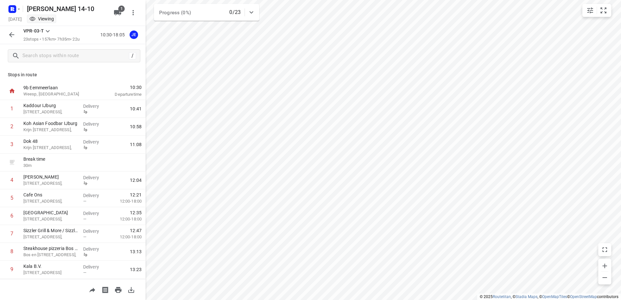
click at [9, 29] on button "button" at bounding box center [11, 34] width 13 height 13
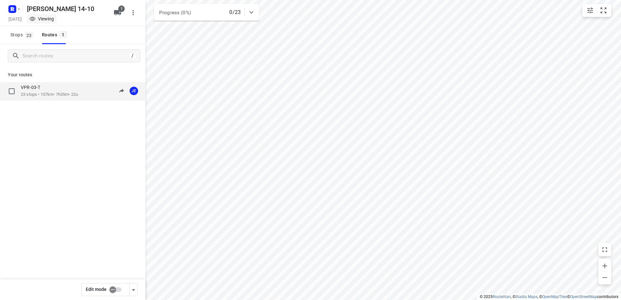
click at [57, 95] on p "23 stops • 157km • 7h35m • 22u" at bounding box center [49, 95] width 57 height 6
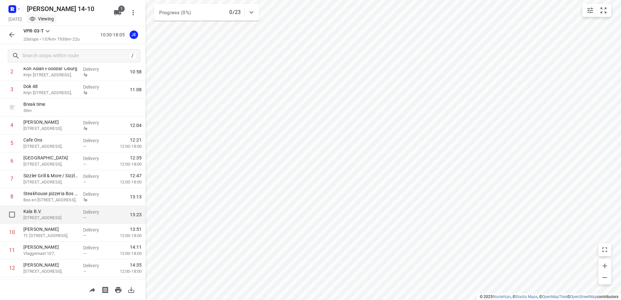
scroll to position [65, 0]
